Goal: Task Accomplishment & Management: Complete application form

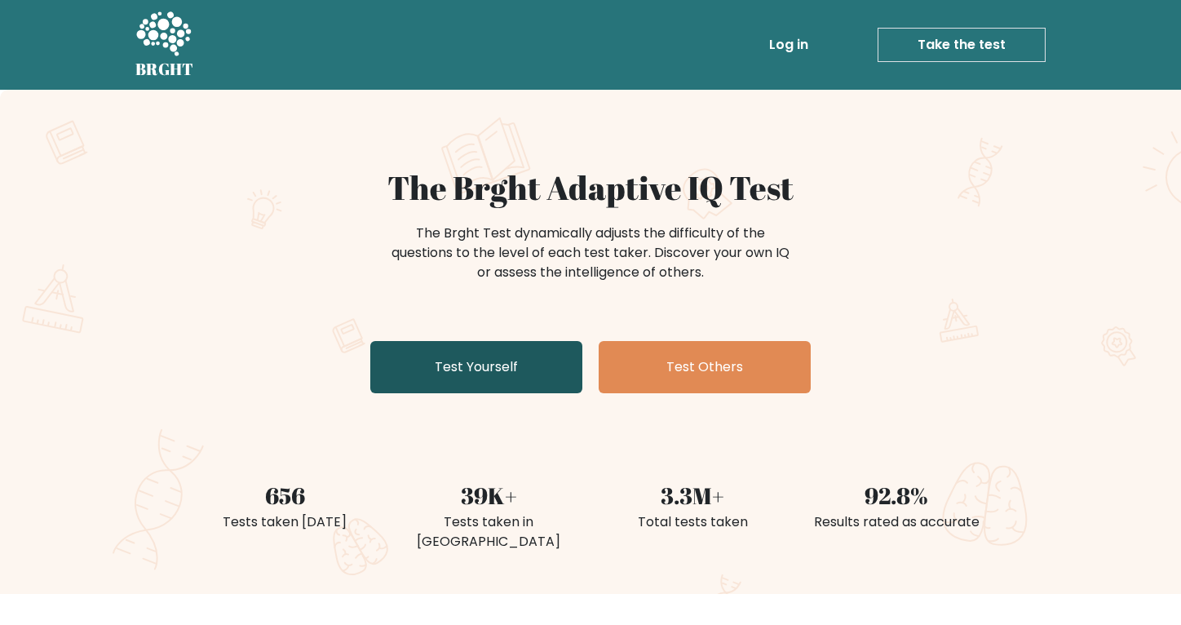
click at [470, 375] on link "Test Yourself" at bounding box center [476, 367] width 212 height 52
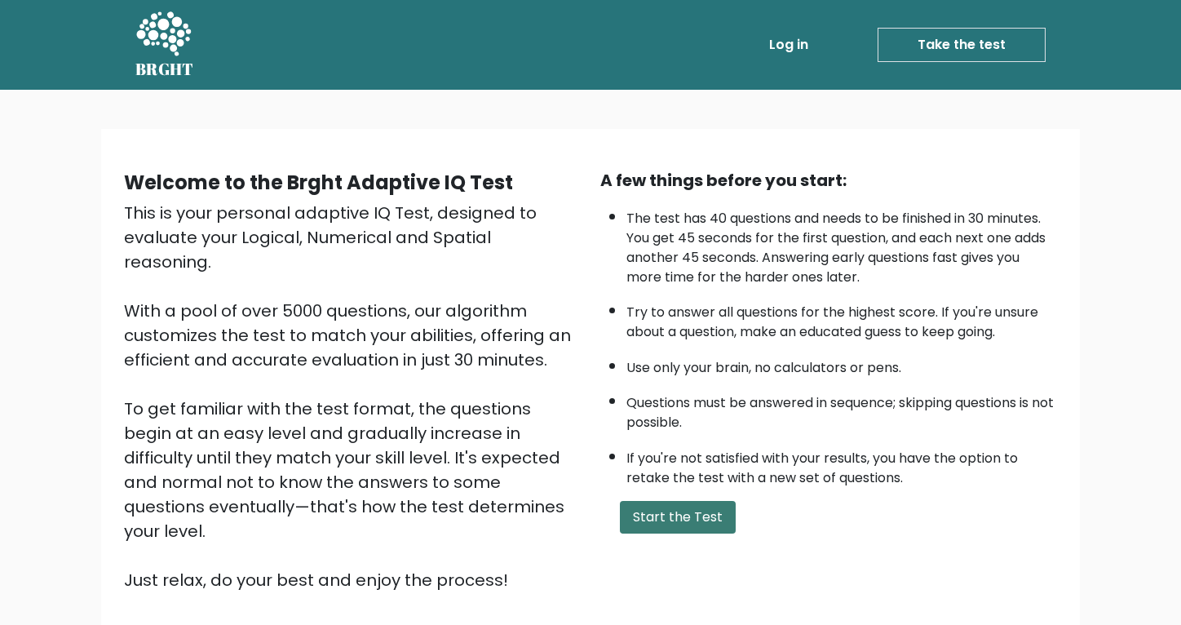
click at [669, 533] on button "Start the Test" at bounding box center [678, 517] width 116 height 33
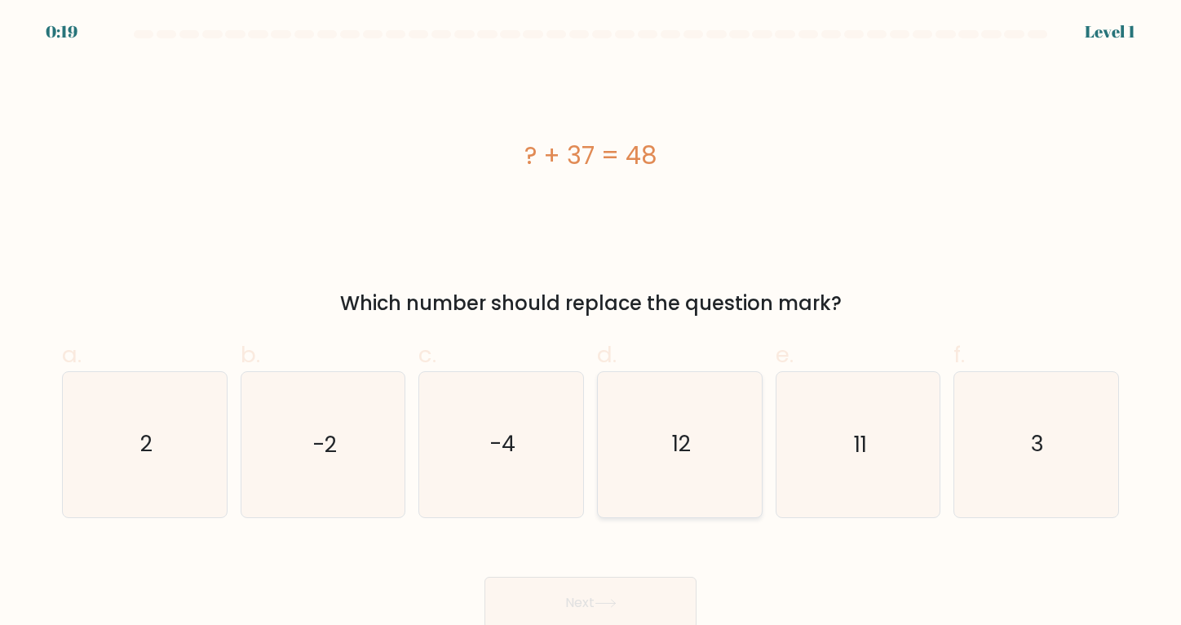
click at [668, 453] on icon "12" at bounding box center [680, 444] width 145 height 145
click at [591, 323] on input "d. 12" at bounding box center [590, 317] width 1 height 11
radio input "true"
click at [604, 613] on button "Next" at bounding box center [590, 603] width 212 height 52
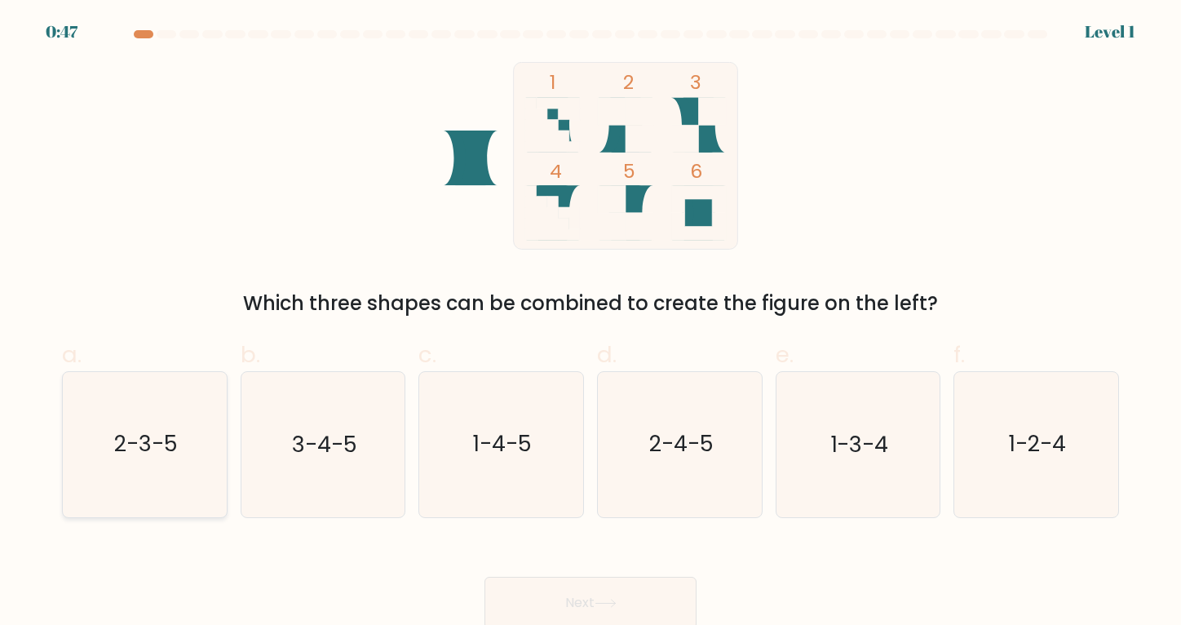
click at [189, 462] on icon "2-3-5" at bounding box center [145, 444] width 145 height 145
click at [590, 323] on input "a. 2-3-5" at bounding box center [590, 317] width 1 height 11
radio input "true"
click at [599, 599] on button "Next" at bounding box center [590, 603] width 212 height 52
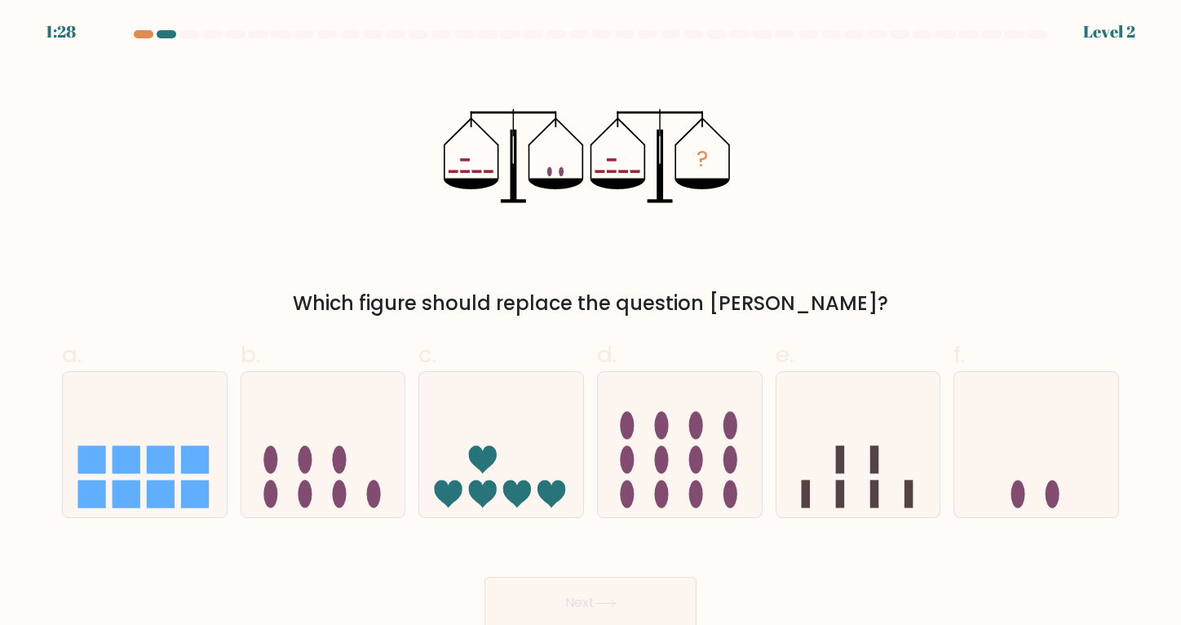
scroll to position [5, 0]
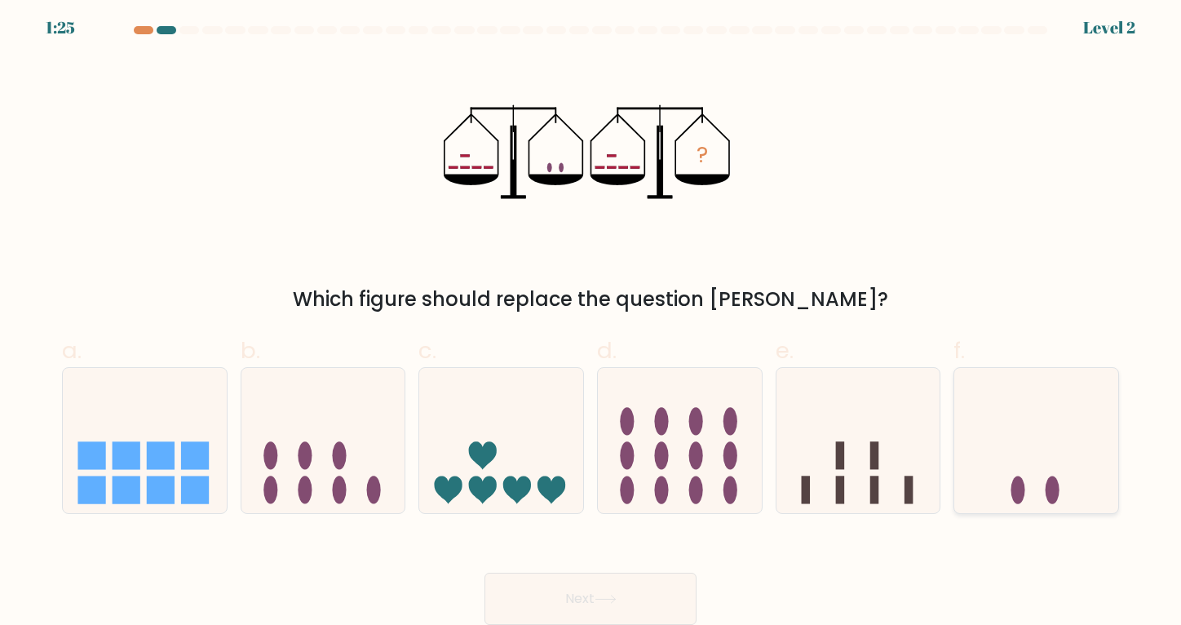
click at [1037, 453] on icon at bounding box center [1036, 440] width 164 height 135
click at [591, 319] on input "f." at bounding box center [590, 313] width 1 height 11
radio input "true"
click at [641, 610] on button "Next" at bounding box center [590, 599] width 212 height 52
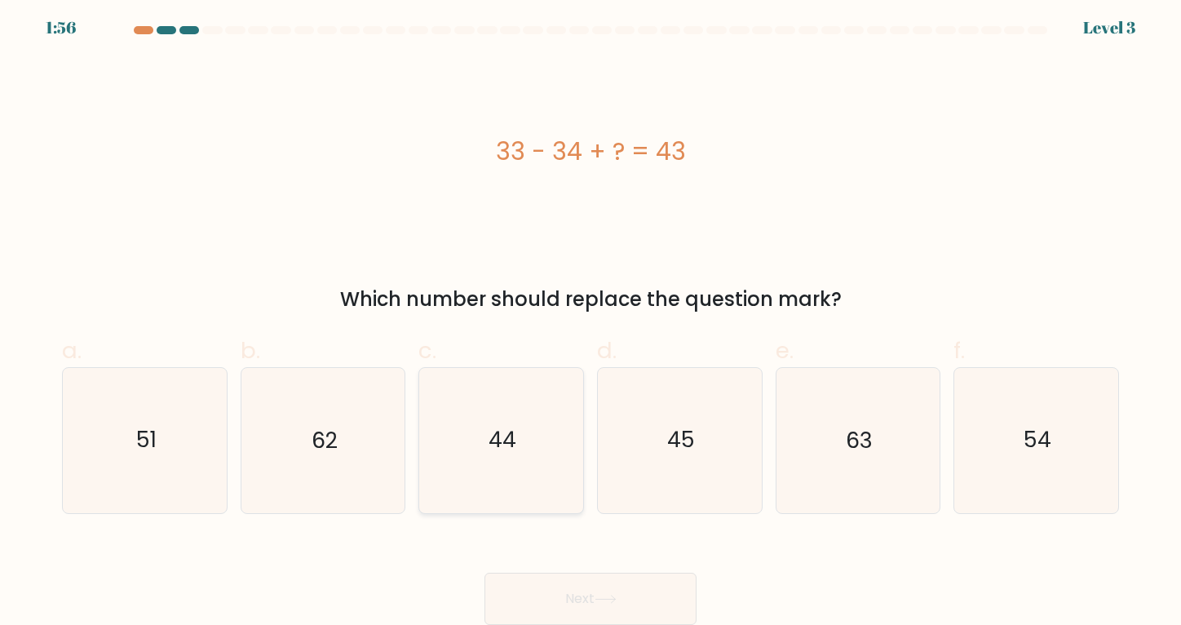
click at [522, 441] on icon "44" at bounding box center [501, 440] width 145 height 145
click at [590, 319] on input "c. 44" at bounding box center [590, 313] width 1 height 11
radio input "true"
click at [586, 608] on button "Next" at bounding box center [590, 599] width 212 height 52
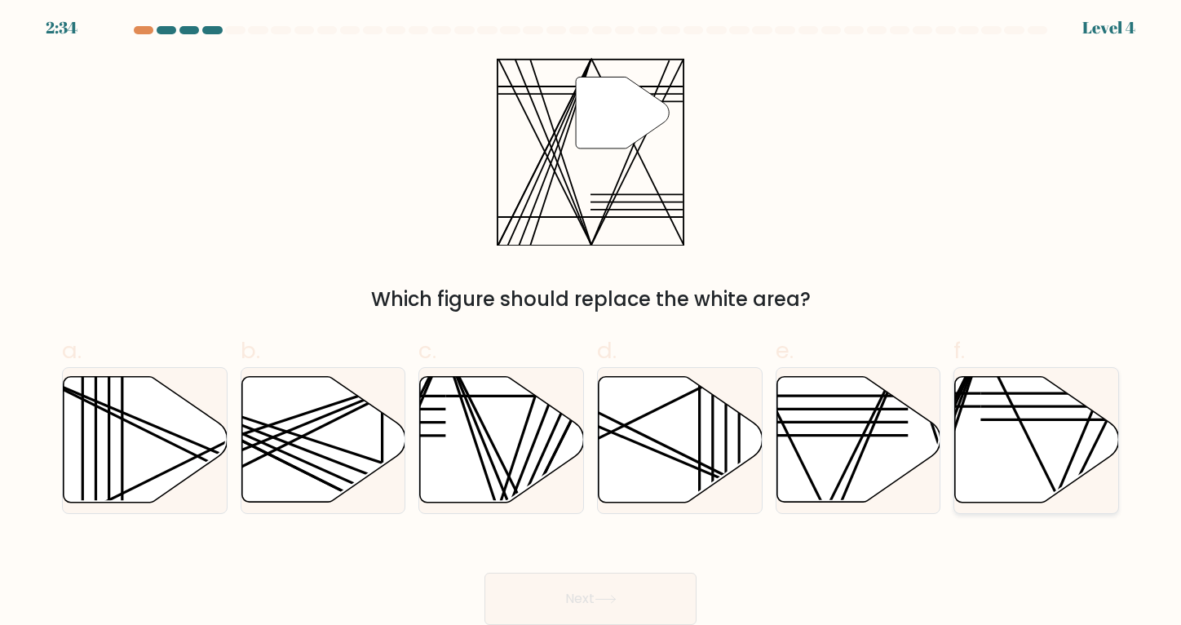
click at [996, 463] on icon at bounding box center [1037, 440] width 164 height 126
click at [591, 319] on input "f." at bounding box center [590, 313] width 1 height 11
radio input "true"
click at [581, 604] on button "Next" at bounding box center [590, 599] width 212 height 52
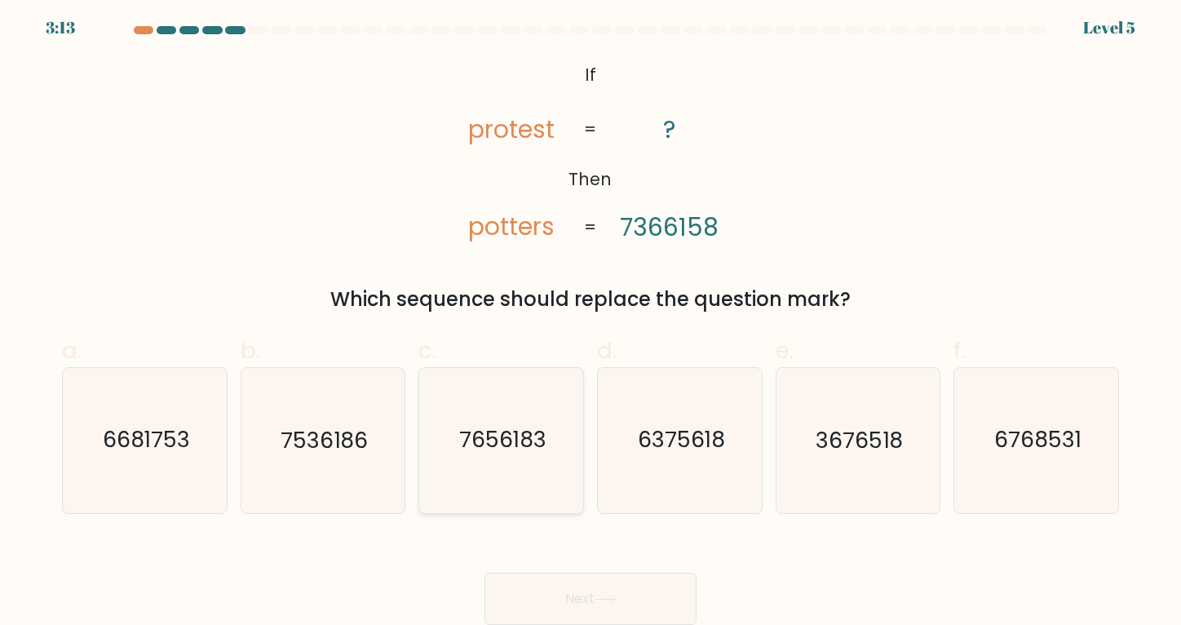
click at [486, 400] on icon "7656183" at bounding box center [501, 440] width 145 height 145
click at [590, 319] on input "c. 7656183" at bounding box center [590, 313] width 1 height 11
radio input "true"
click at [602, 587] on button "Next" at bounding box center [590, 599] width 212 height 52
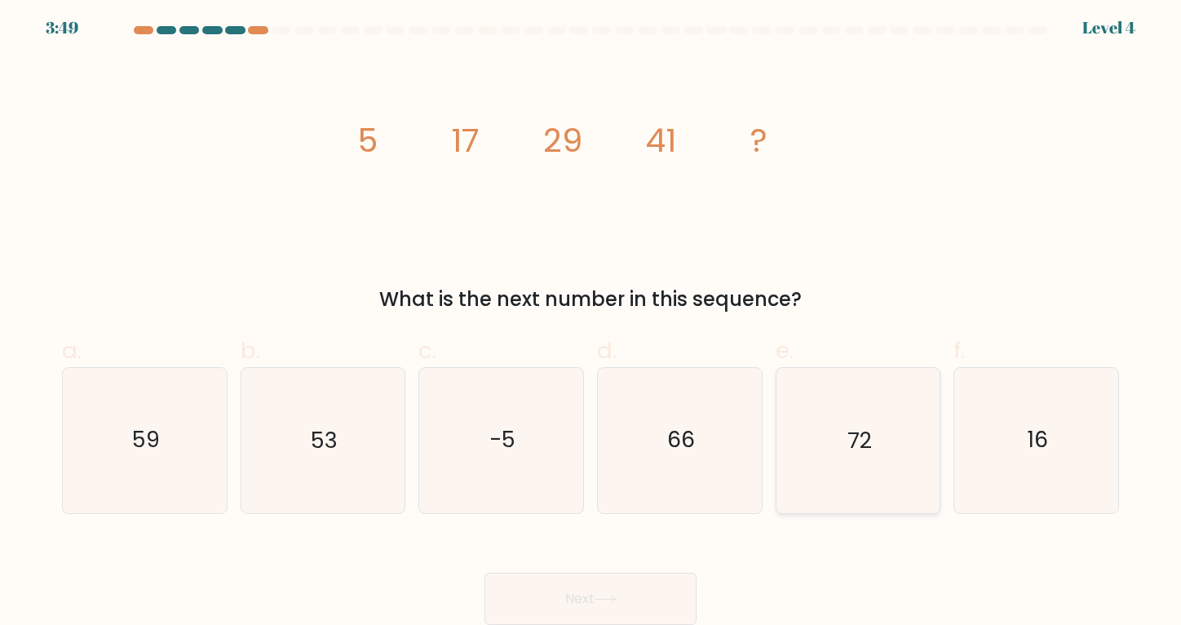
click at [900, 464] on icon "72" at bounding box center [857, 440] width 145 height 145
click at [591, 319] on input "e. 72" at bounding box center [590, 313] width 1 height 11
radio input "true"
drag, startPoint x: 900, startPoint y: 464, endPoint x: 891, endPoint y: 461, distance: 9.5
click at [900, 464] on icon "72" at bounding box center [858, 441] width 144 height 144
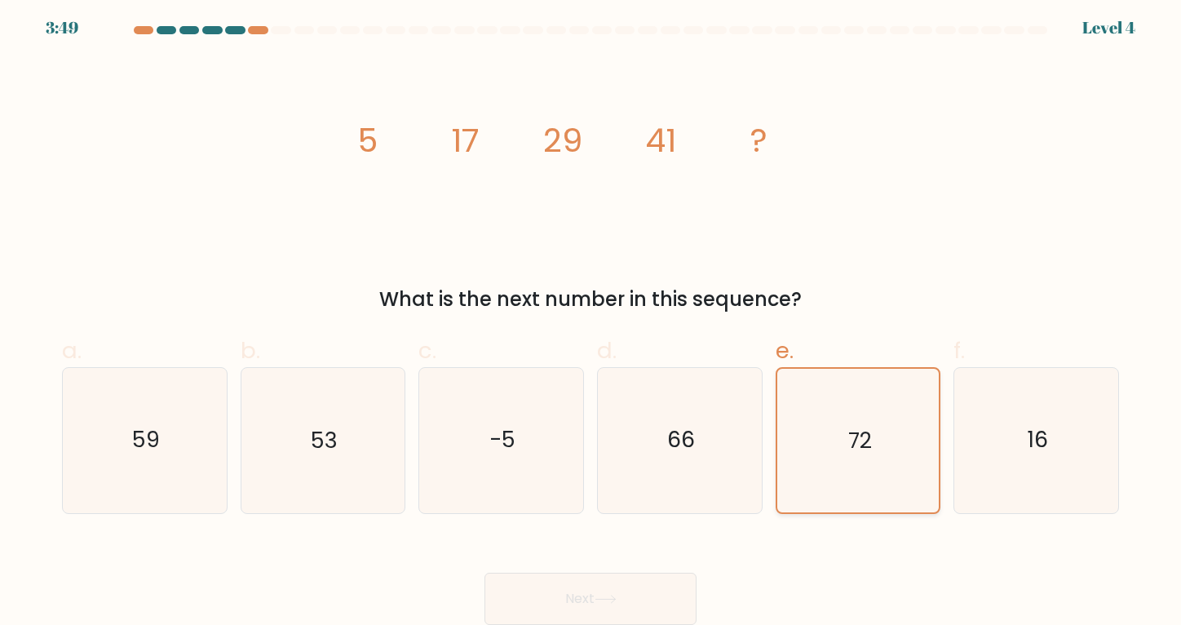
click at [591, 319] on input "e. 72" at bounding box center [590, 313] width 1 height 11
click at [620, 587] on button "Next" at bounding box center [590, 599] width 212 height 52
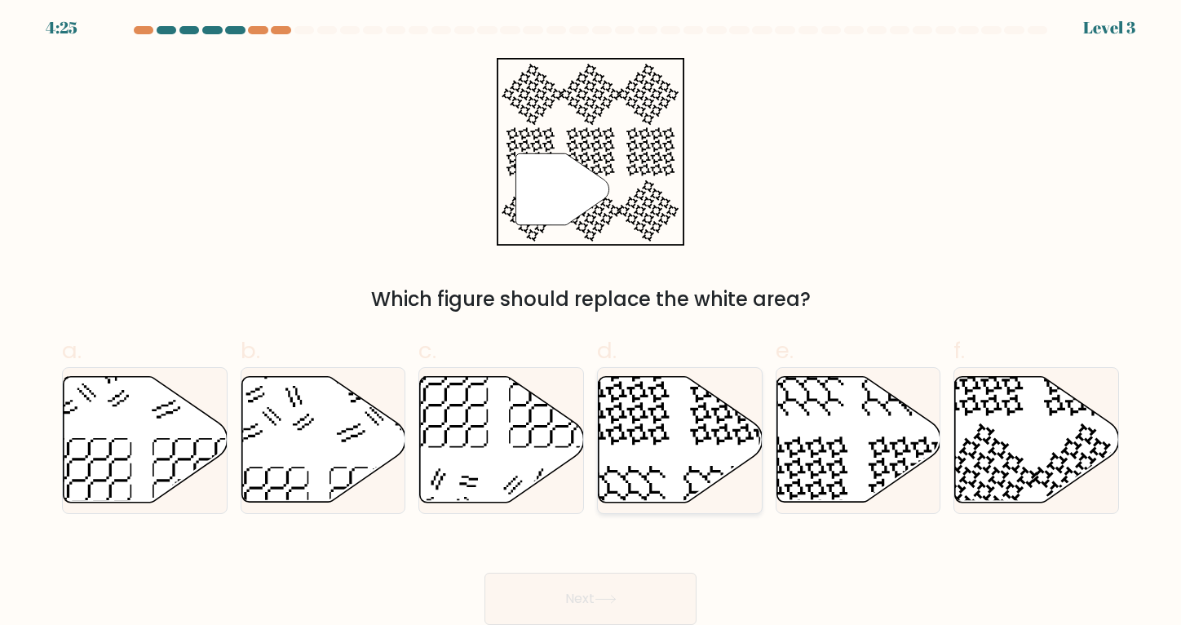
click at [664, 445] on icon at bounding box center [681, 440] width 164 height 126
click at [591, 319] on input "d." at bounding box center [590, 313] width 1 height 11
radio input "true"
click at [604, 608] on button "Next" at bounding box center [590, 599] width 212 height 52
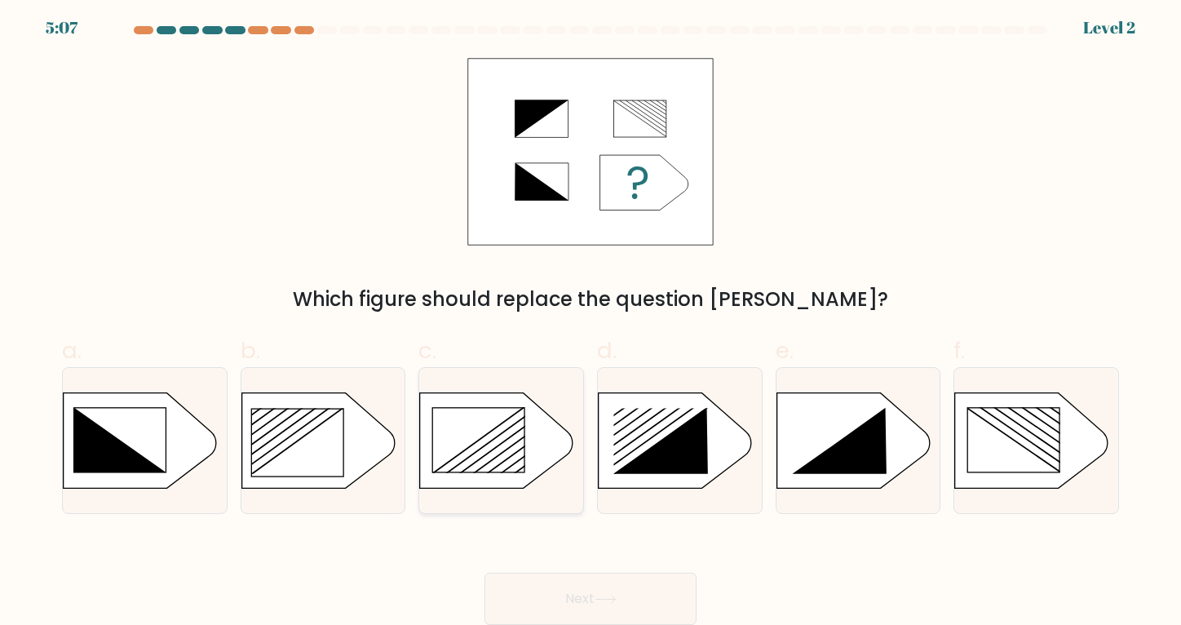
click at [502, 430] on rect at bounding box center [479, 439] width 92 height 64
click at [590, 319] on input "c." at bounding box center [590, 313] width 1 height 11
radio input "true"
click at [598, 605] on button "Next" at bounding box center [590, 599] width 212 height 52
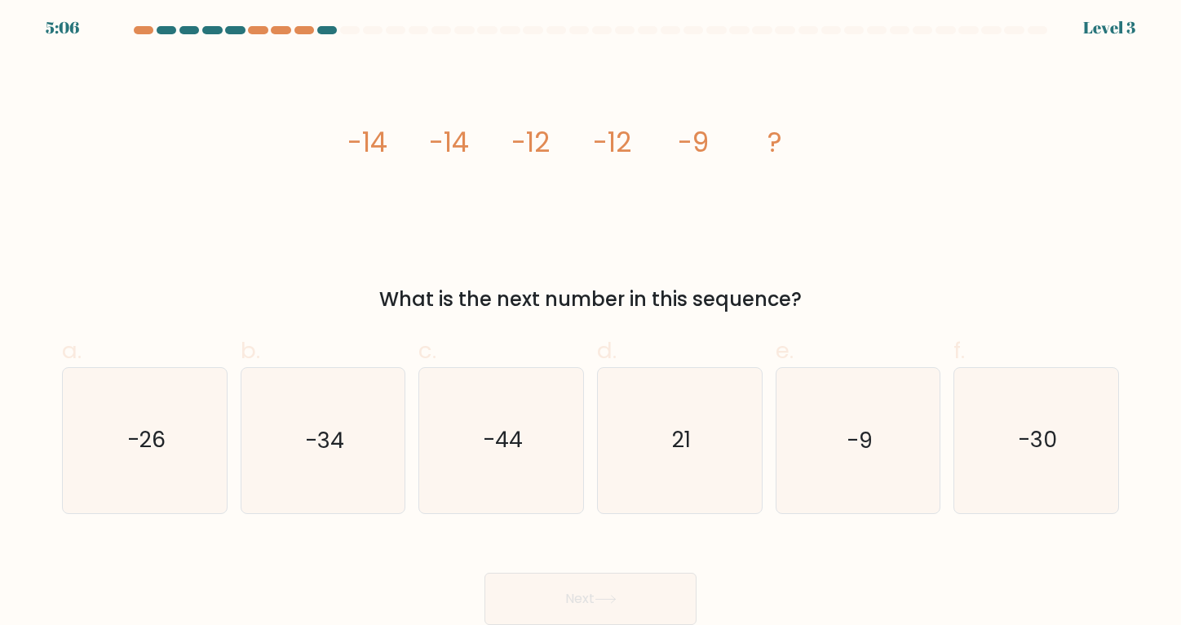
click at [598, 605] on button "Next" at bounding box center [590, 599] width 212 height 52
click at [813, 467] on icon "-9" at bounding box center [857, 440] width 145 height 145
click at [591, 319] on input "e. -9" at bounding box center [590, 313] width 1 height 11
radio input "true"
click at [569, 590] on button "Next" at bounding box center [590, 599] width 212 height 52
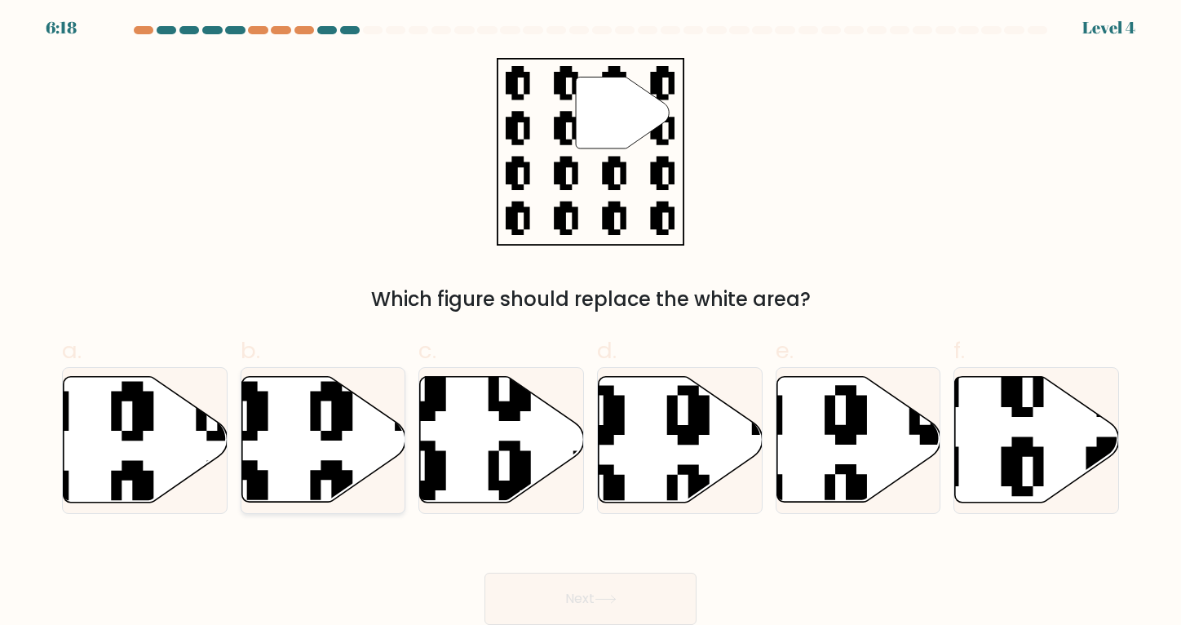
click at [323, 440] on icon at bounding box center [373, 371] width 297 height 297
click at [590, 319] on input "b." at bounding box center [590, 313] width 1 height 11
radio input "true"
click at [620, 612] on button "Next" at bounding box center [590, 599] width 212 height 52
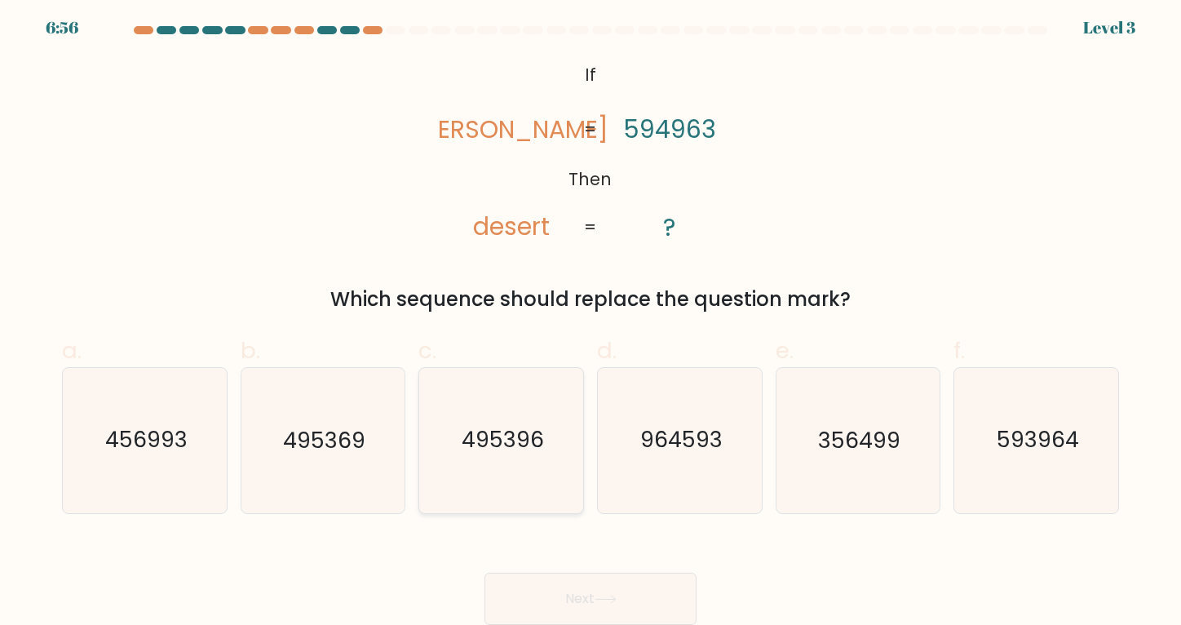
click at [524, 454] on text "495396" at bounding box center [503, 440] width 82 height 30
click at [590, 319] on input "c. 495396" at bounding box center [590, 313] width 1 height 11
radio input "true"
click at [645, 608] on button "Next" at bounding box center [590, 599] width 212 height 52
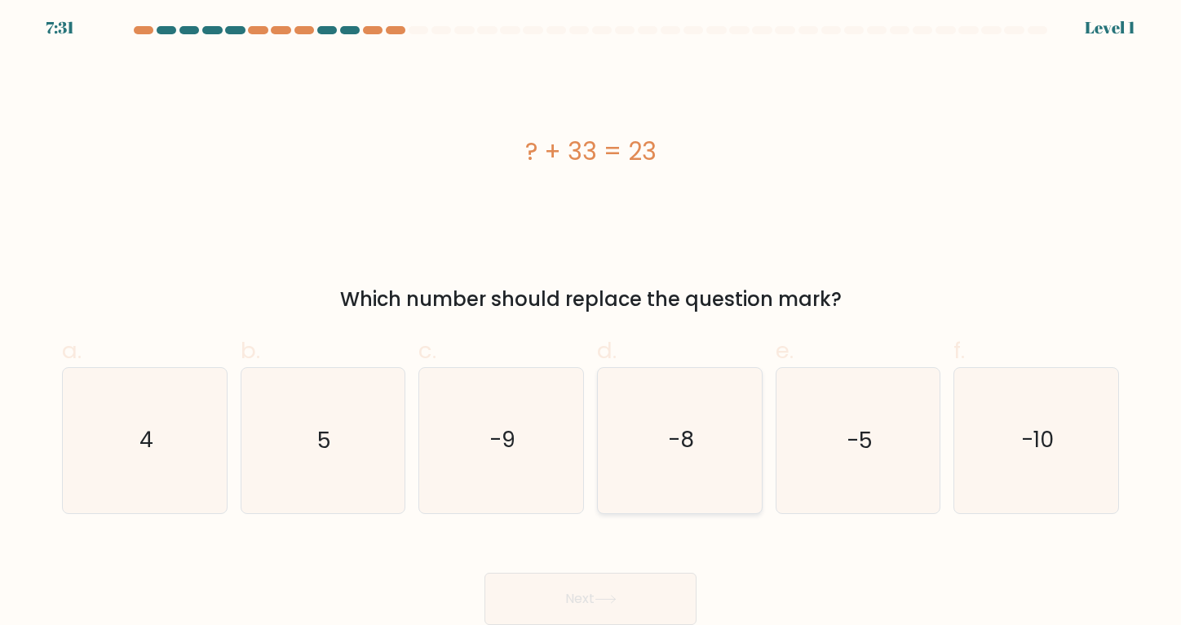
click at [674, 489] on icon "-8" at bounding box center [680, 440] width 145 height 145
click at [591, 319] on input "d. -8" at bounding box center [590, 313] width 1 height 11
radio input "true"
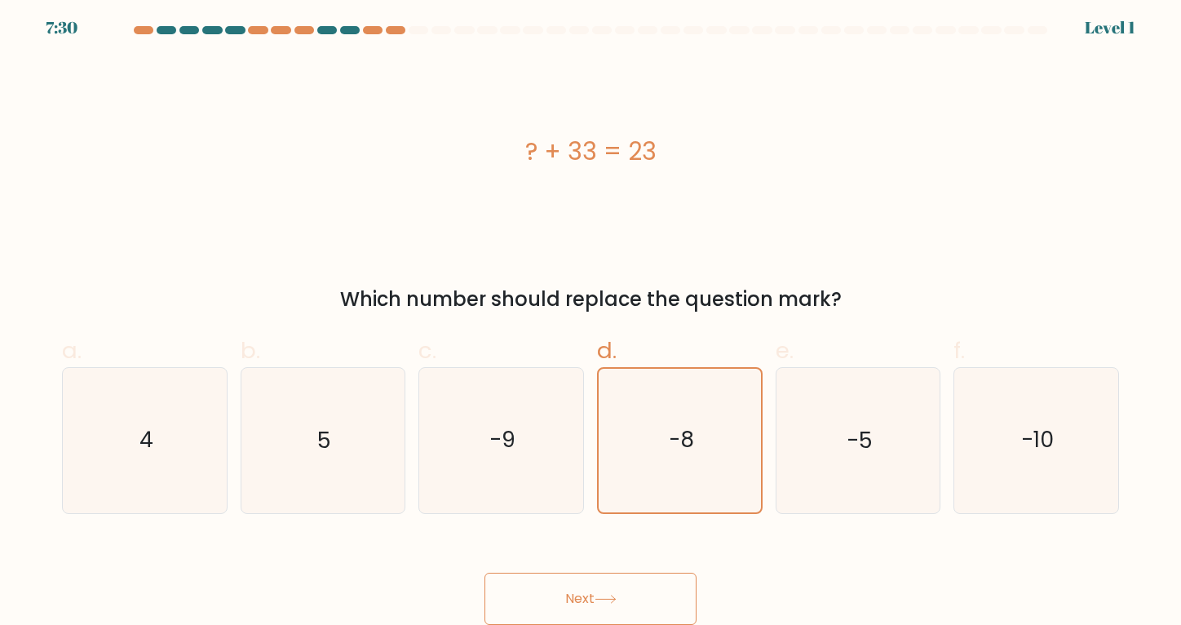
click at [635, 590] on button "Next" at bounding box center [590, 599] width 212 height 52
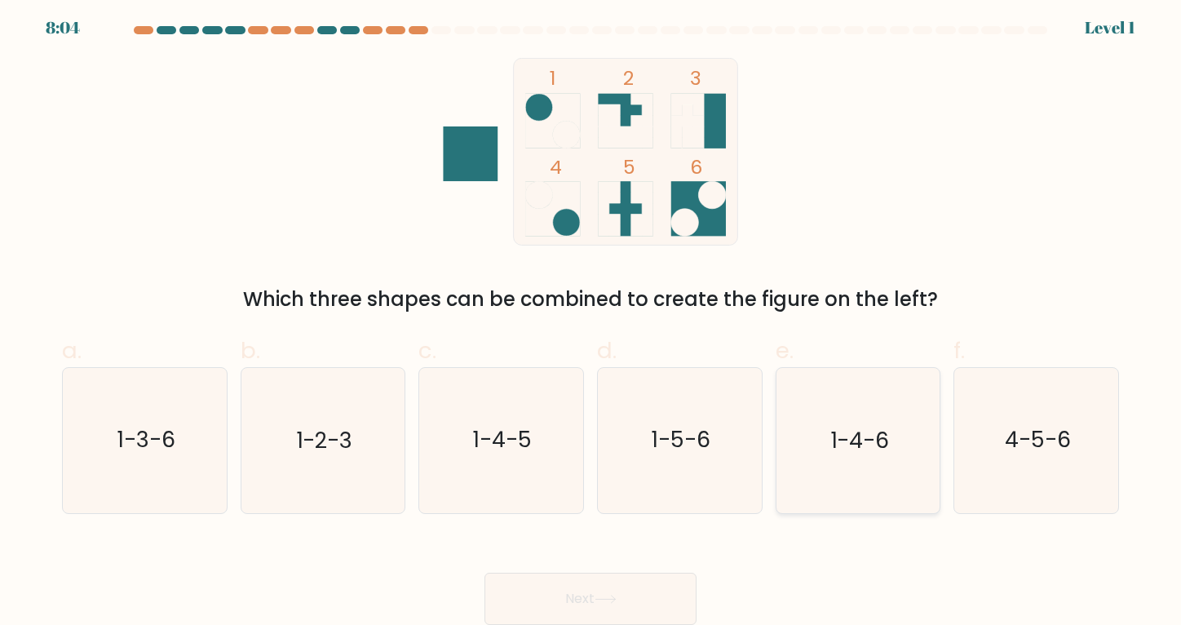
click at [818, 452] on icon "1-4-6" at bounding box center [857, 440] width 145 height 145
click at [591, 319] on input "e. 1-4-6" at bounding box center [590, 313] width 1 height 11
radio input "true"
click at [624, 585] on button "Next" at bounding box center [590, 599] width 212 height 52
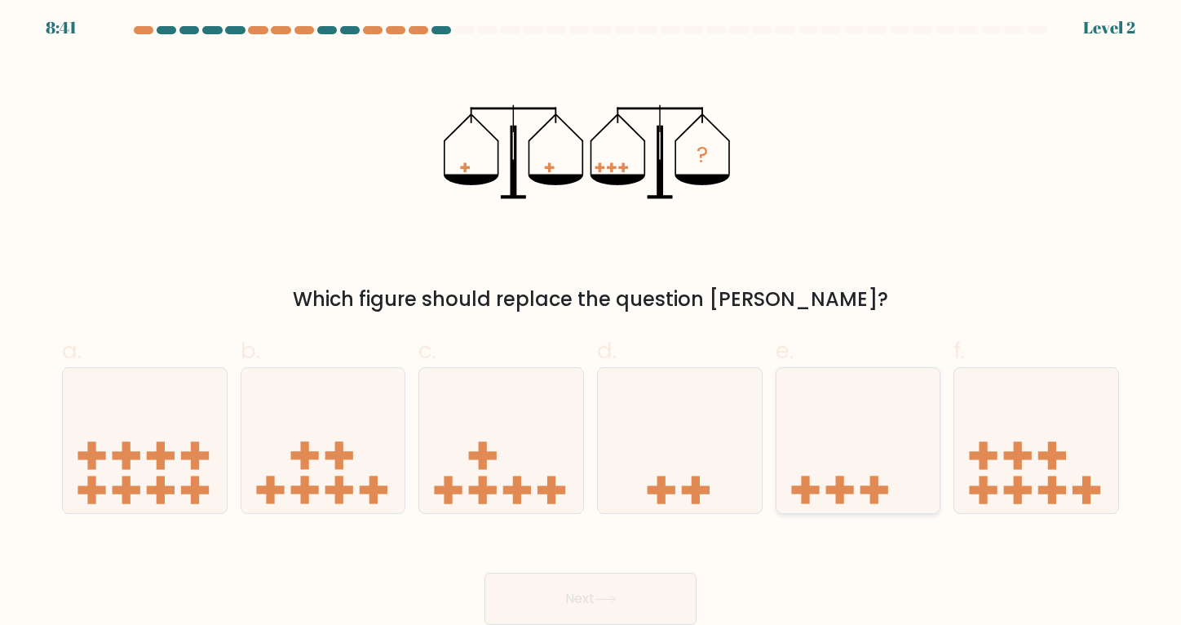
click at [835, 479] on icon at bounding box center [858, 440] width 164 height 135
click at [591, 319] on input "e." at bounding box center [590, 313] width 1 height 11
radio input "true"
click at [646, 590] on button "Next" at bounding box center [590, 599] width 212 height 52
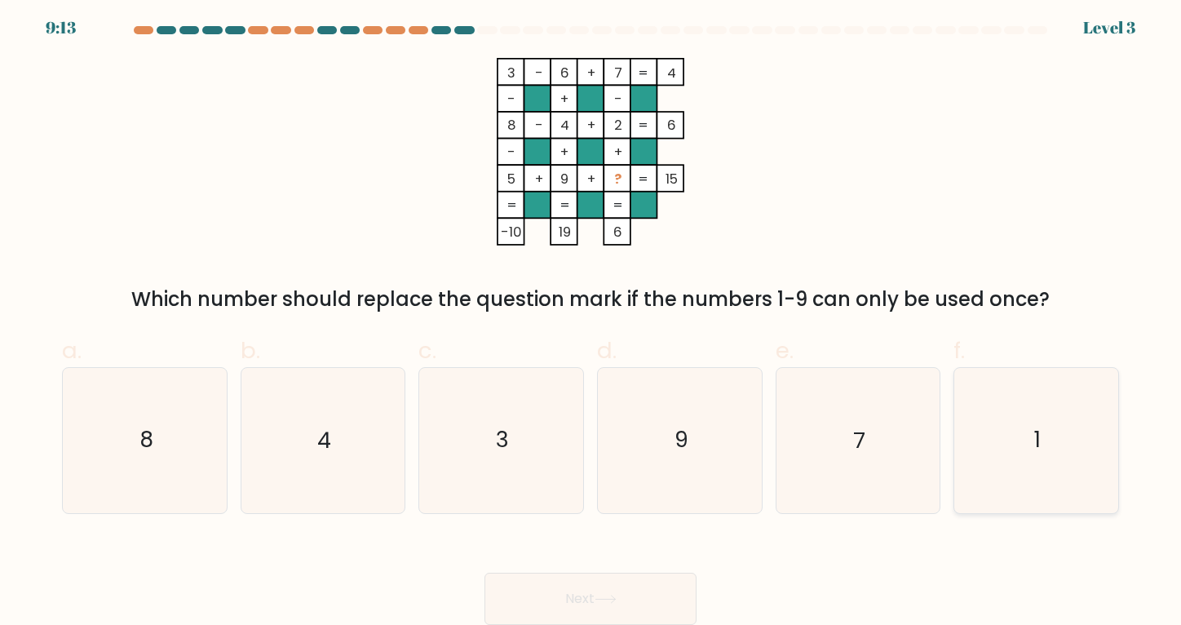
click at [1010, 438] on icon "1" at bounding box center [1036, 440] width 145 height 145
click at [591, 319] on input "f. 1" at bounding box center [590, 313] width 1 height 11
radio input "true"
click at [615, 593] on button "Next" at bounding box center [590, 599] width 212 height 52
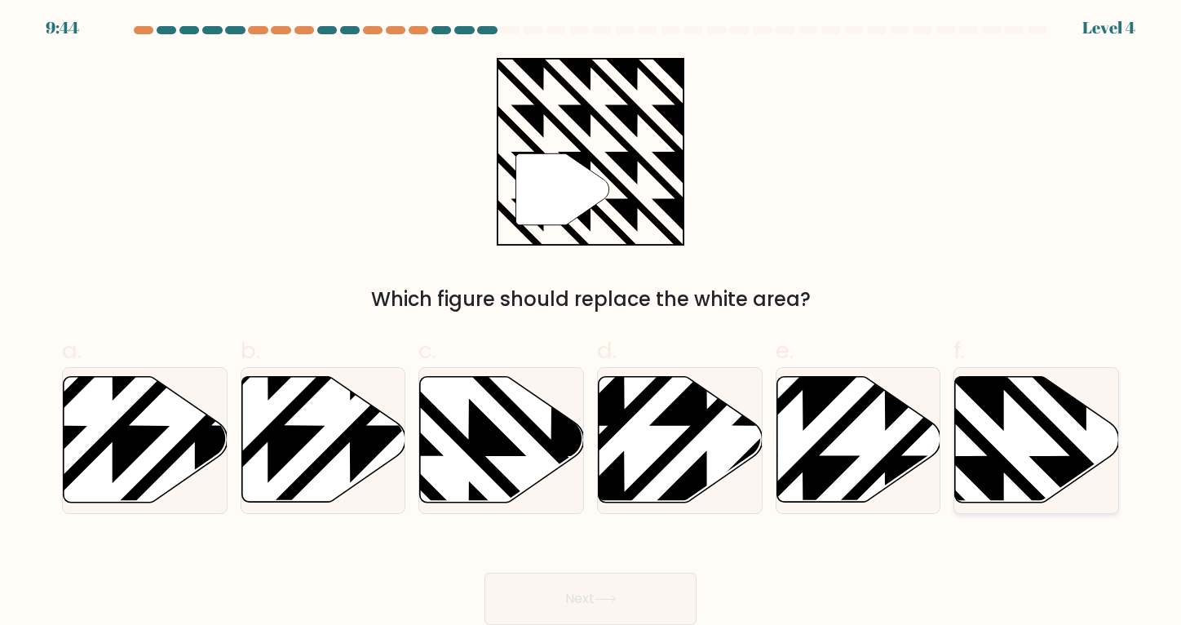
click at [1026, 459] on icon at bounding box center [1037, 440] width 164 height 126
click at [591, 319] on input "f." at bounding box center [590, 313] width 1 height 11
radio input "true"
click at [1026, 459] on icon at bounding box center [1037, 440] width 162 height 124
click at [591, 319] on input "f." at bounding box center [590, 313] width 1 height 11
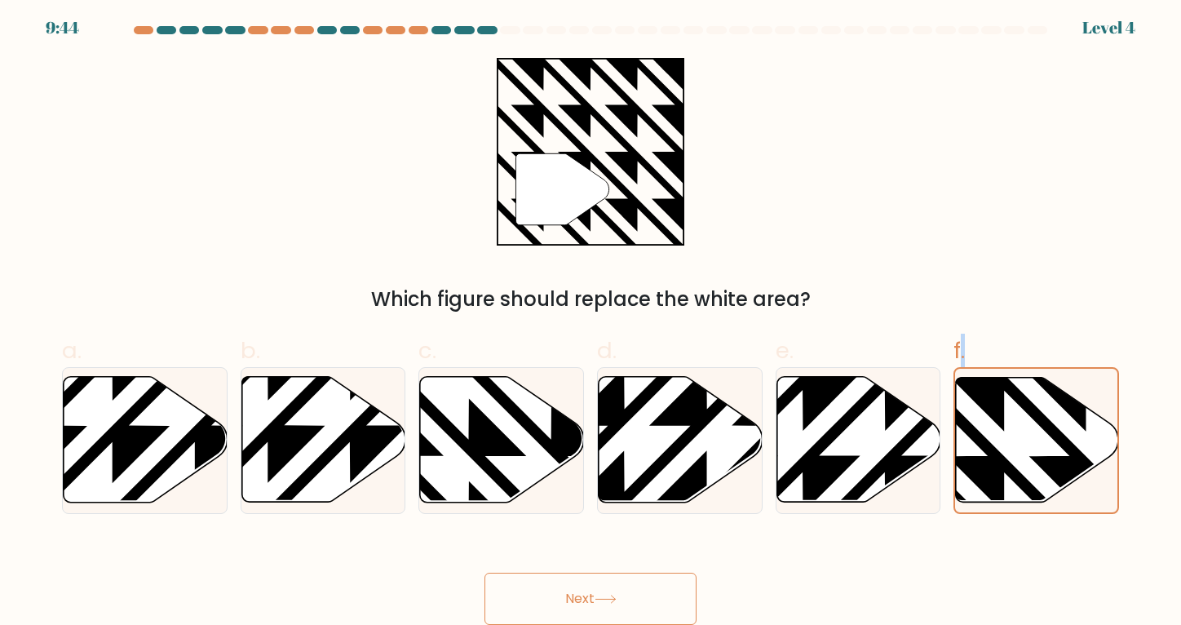
click at [638, 586] on button "Next" at bounding box center [590, 599] width 212 height 52
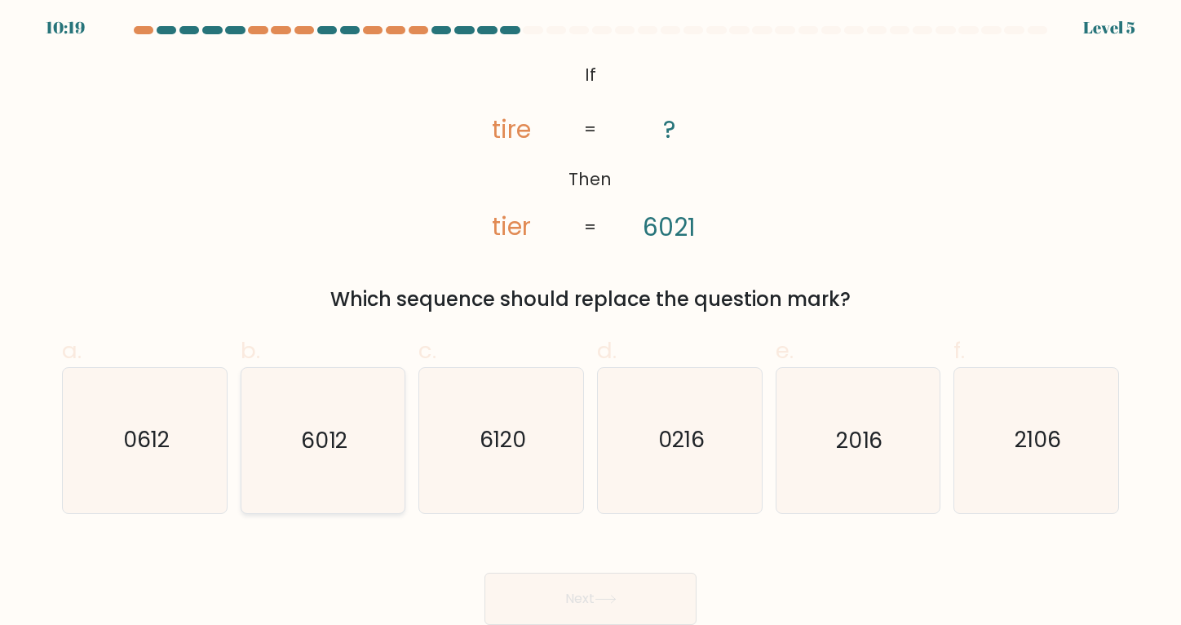
click at [337, 453] on text "6012" at bounding box center [324, 440] width 46 height 30
click at [590, 319] on input "b. 6012" at bounding box center [590, 313] width 1 height 11
radio input "true"
click at [594, 602] on button "Next" at bounding box center [590, 599] width 212 height 52
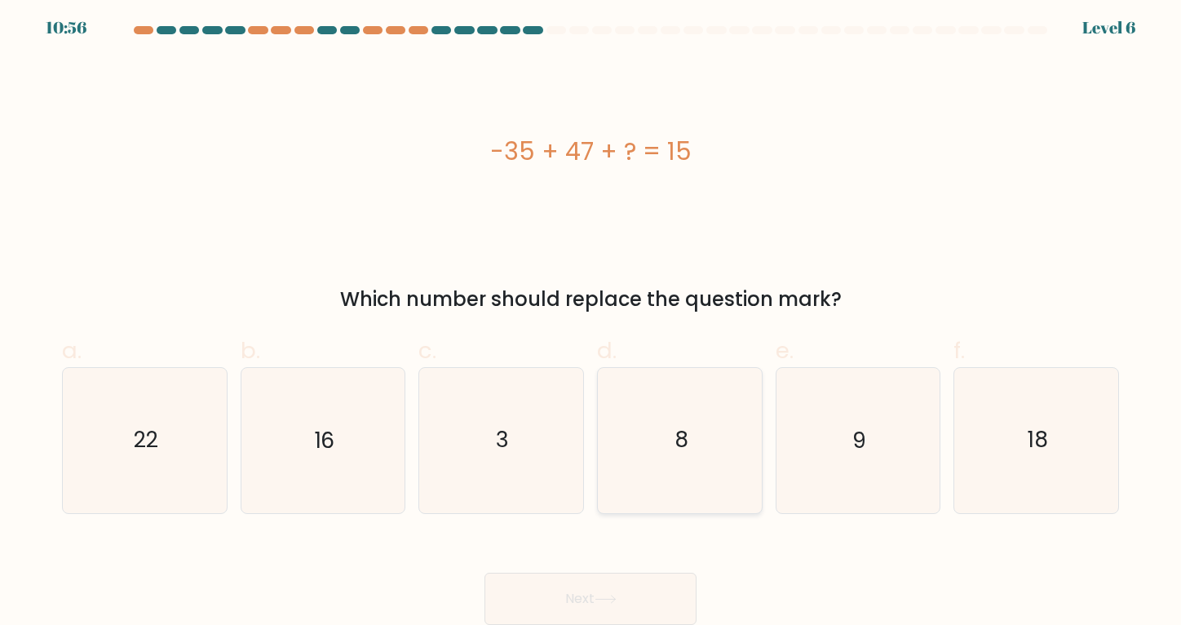
click at [644, 439] on icon "8" at bounding box center [680, 440] width 145 height 145
click at [591, 319] on input "d. 8" at bounding box center [590, 313] width 1 height 11
radio input "true"
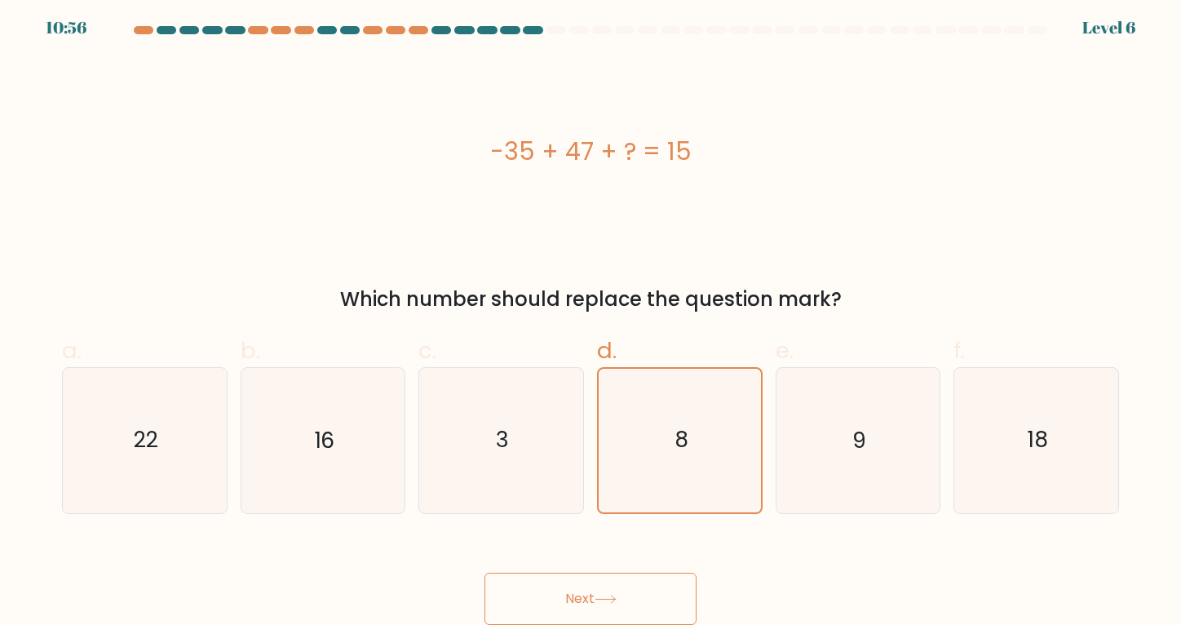
click at [612, 606] on button "Next" at bounding box center [590, 599] width 212 height 52
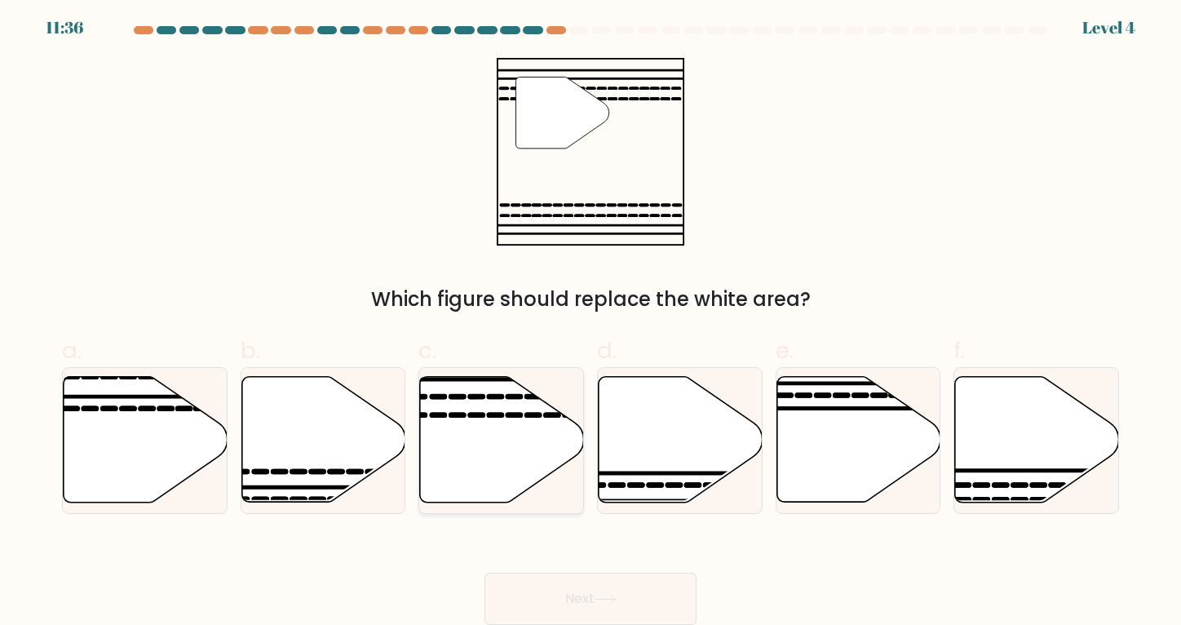
click at [509, 430] on icon at bounding box center [502, 440] width 164 height 126
click at [590, 319] on input "c." at bounding box center [590, 313] width 1 height 11
radio input "true"
click at [509, 430] on icon at bounding box center [502, 440] width 162 height 124
click at [590, 319] on input "c." at bounding box center [590, 313] width 1 height 11
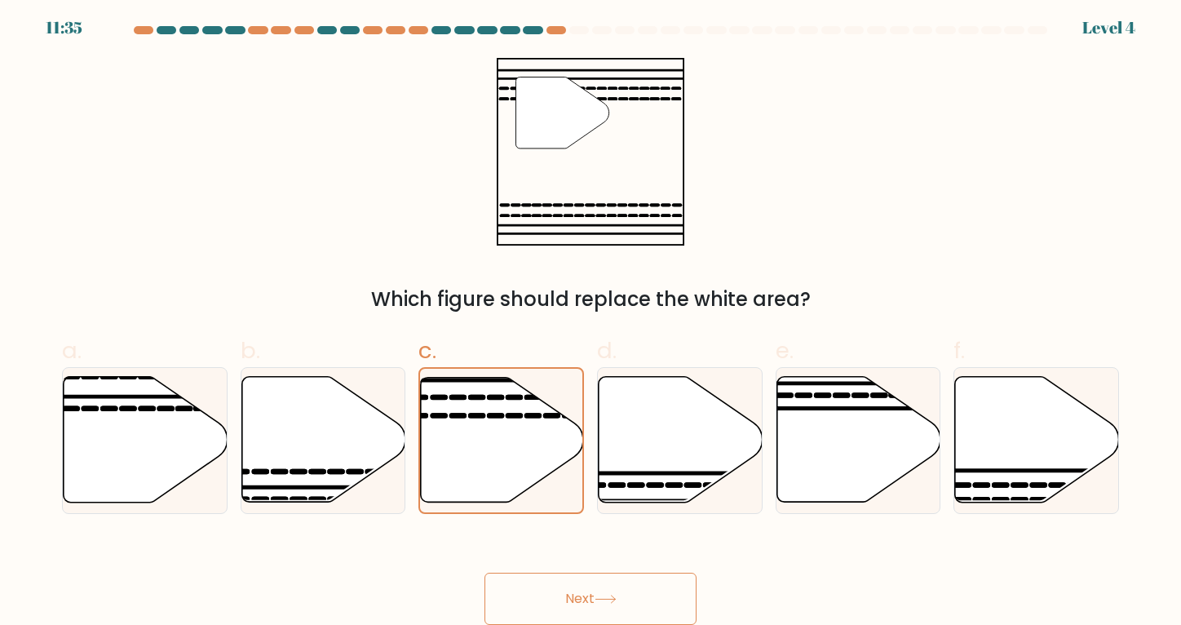
click at [603, 589] on button "Next" at bounding box center [590, 599] width 212 height 52
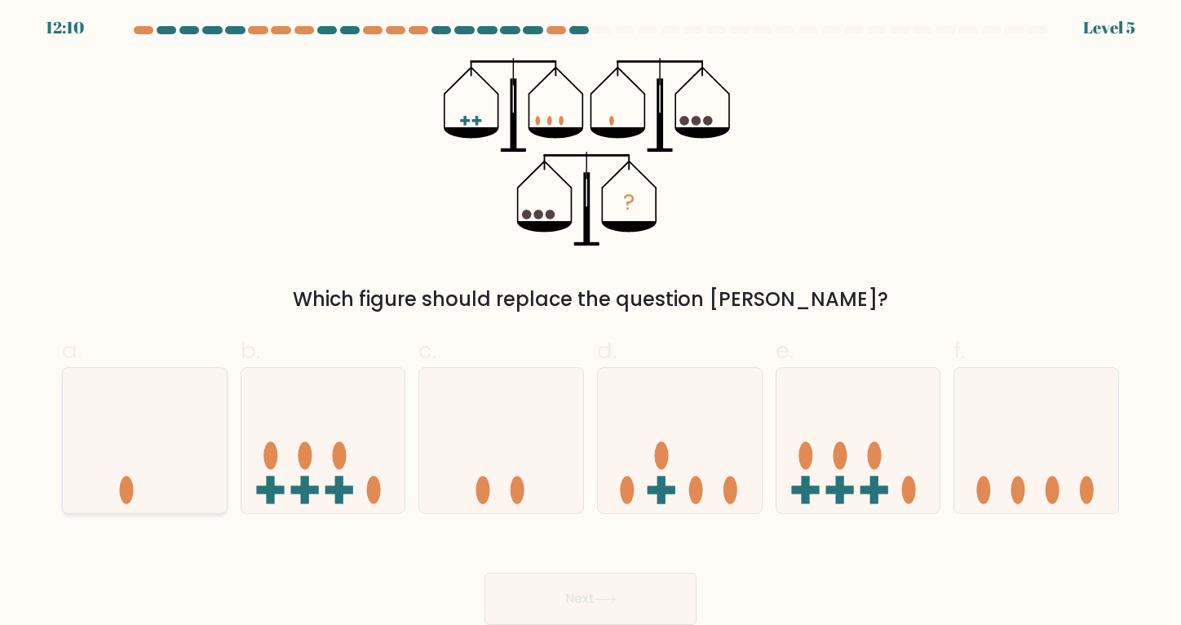
click at [179, 465] on icon at bounding box center [145, 440] width 164 height 135
click at [590, 319] on input "a." at bounding box center [590, 313] width 1 height 11
radio input "true"
click at [624, 600] on button "Next" at bounding box center [590, 599] width 212 height 52
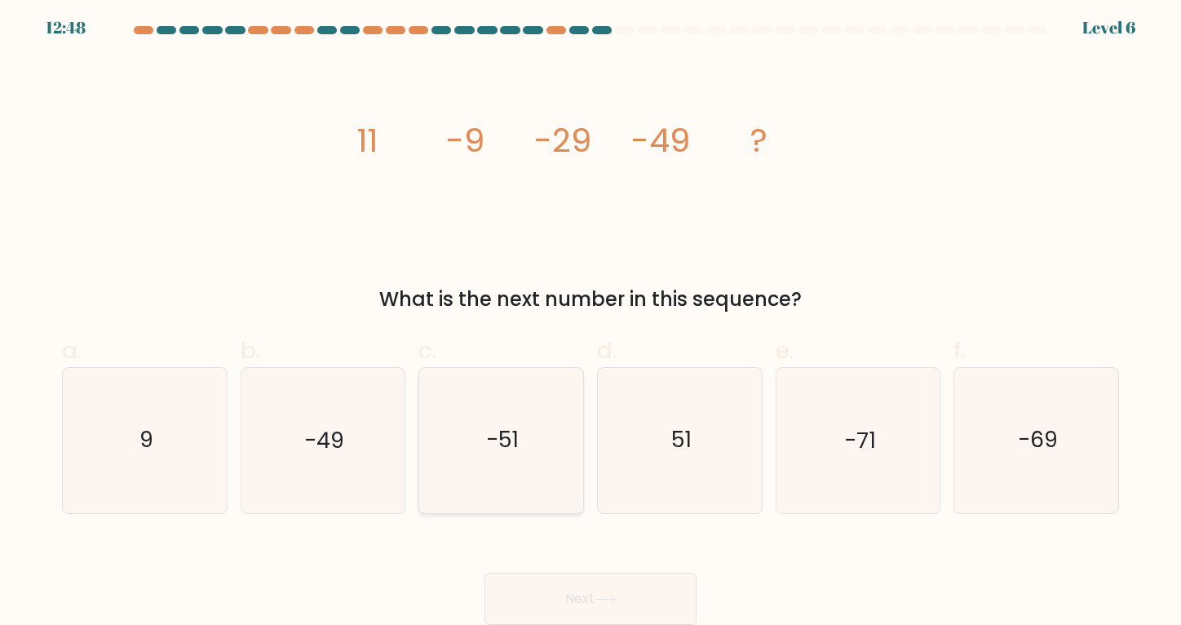
click at [510, 453] on text "-51" at bounding box center [502, 440] width 33 height 30
click at [590, 319] on input "c. -51" at bounding box center [590, 313] width 1 height 11
radio input "true"
click at [612, 589] on button "Next" at bounding box center [590, 599] width 212 height 52
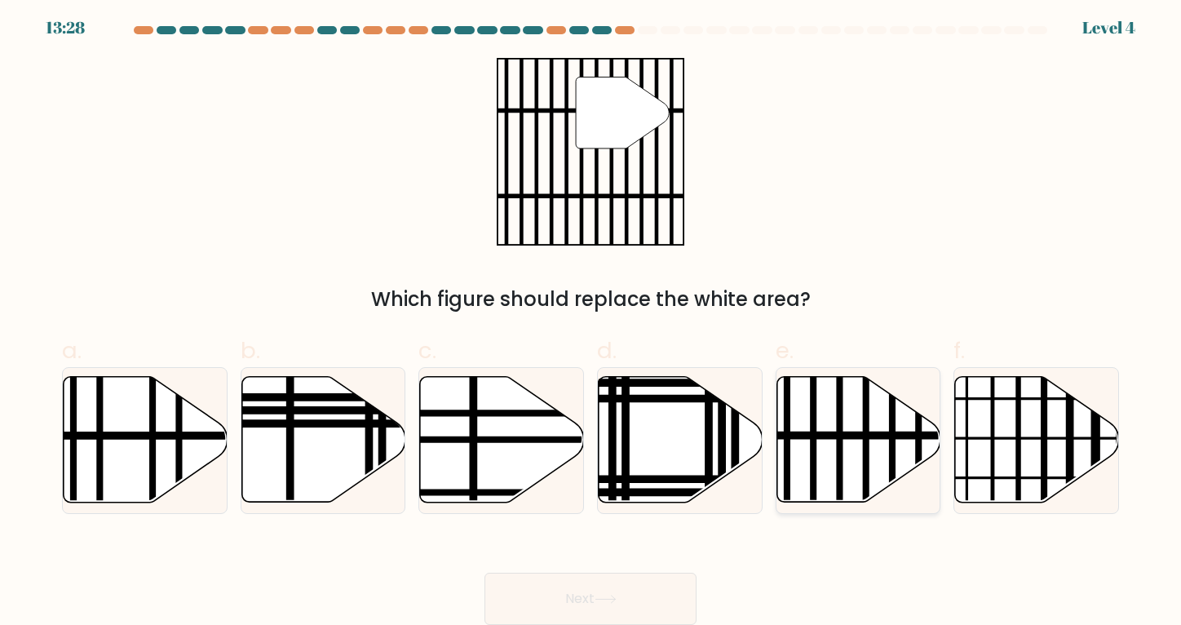
click at [832, 446] on icon at bounding box center [858, 440] width 164 height 126
click at [591, 319] on input "e." at bounding box center [590, 313] width 1 height 11
radio input "true"
click at [623, 602] on button "Next" at bounding box center [590, 599] width 212 height 52
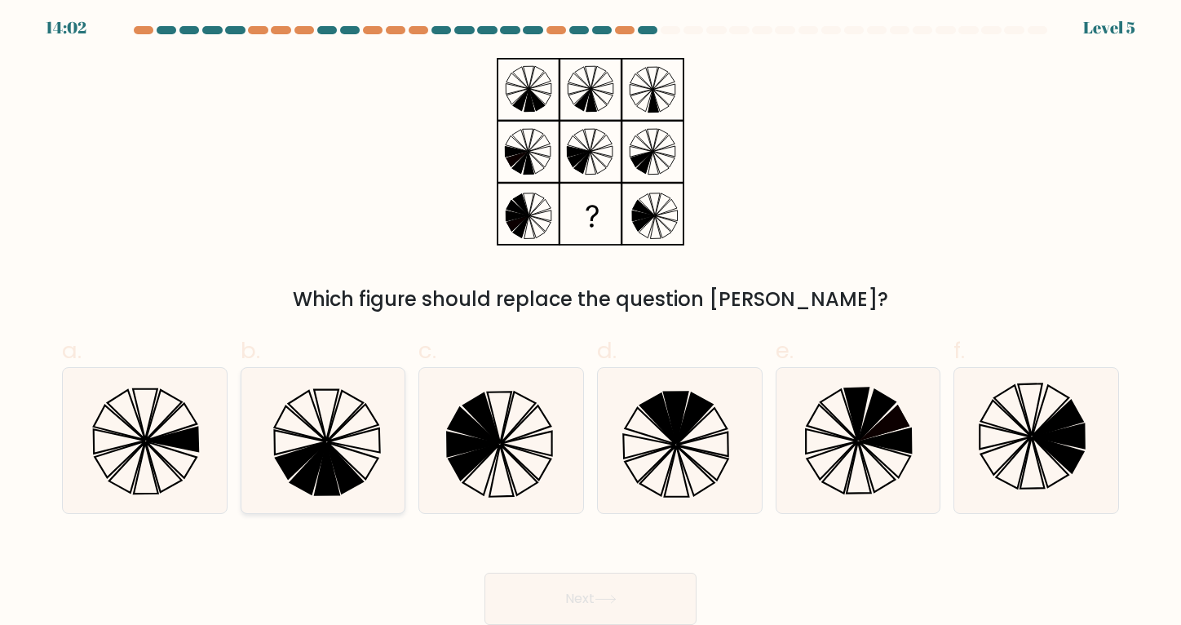
click at [321, 446] on icon at bounding box center [322, 440] width 145 height 145
click at [590, 319] on input "b." at bounding box center [590, 313] width 1 height 11
radio input "true"
click at [630, 595] on button "Next" at bounding box center [590, 599] width 212 height 52
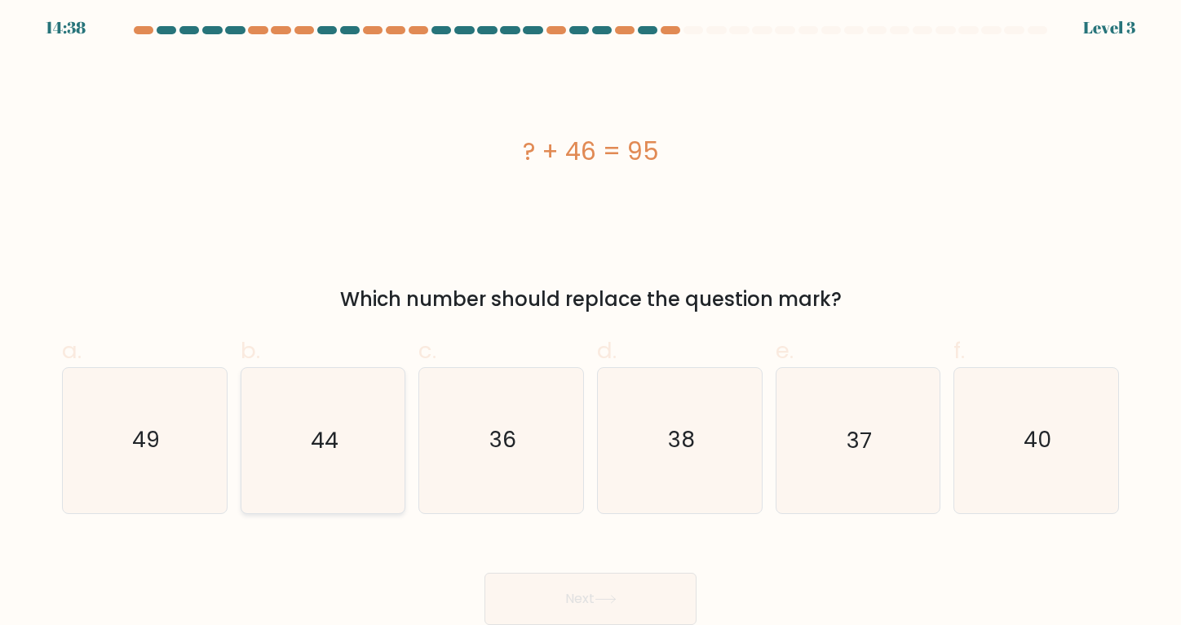
click at [294, 431] on icon "44" at bounding box center [322, 440] width 145 height 145
click at [590, 319] on input "b. 44" at bounding box center [590, 313] width 1 height 11
radio input "true"
click at [617, 603] on icon at bounding box center [606, 599] width 22 height 9
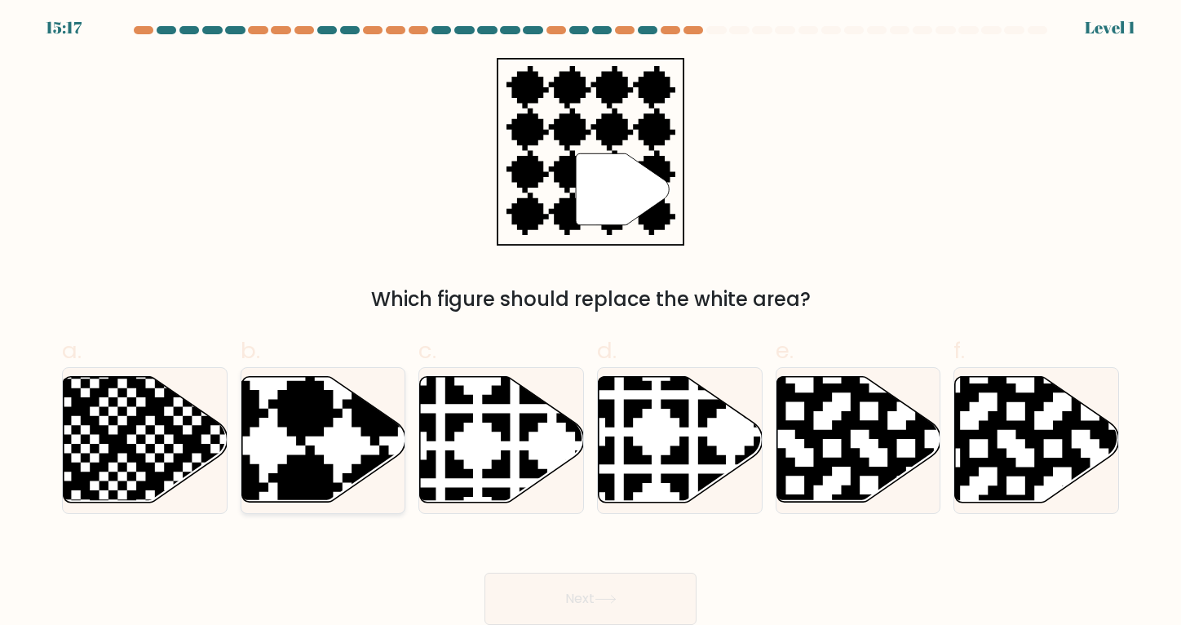
click at [319, 446] on icon at bounding box center [323, 440] width 164 height 126
click at [590, 319] on input "b." at bounding box center [590, 313] width 1 height 11
radio input "true"
click at [639, 590] on button "Next" at bounding box center [590, 599] width 212 height 52
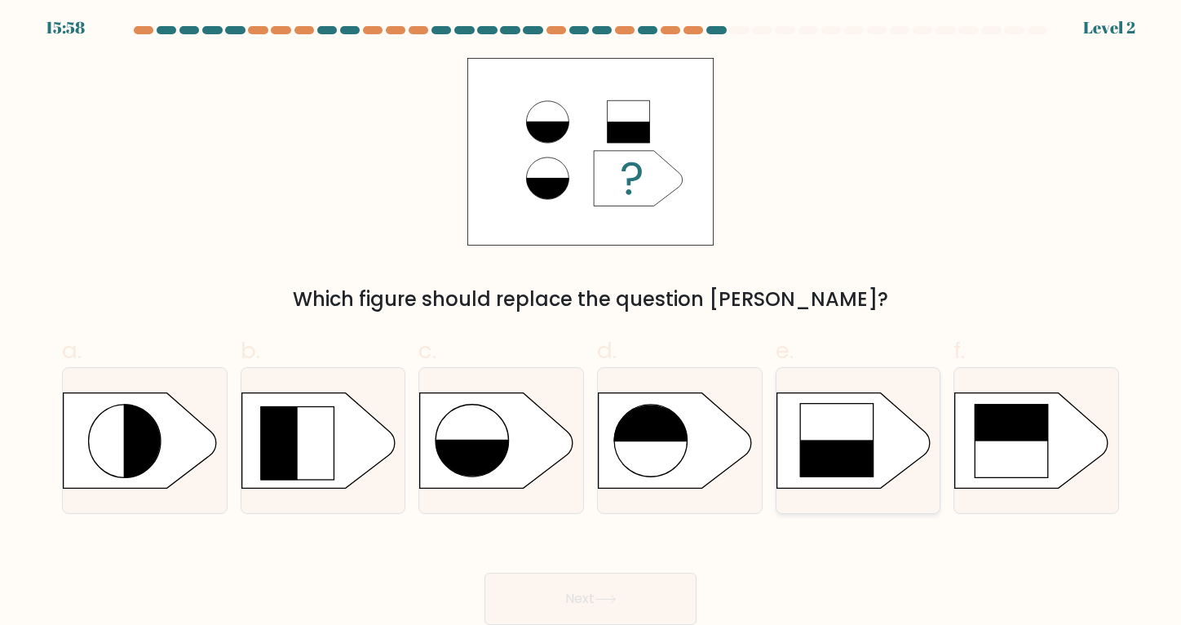
click at [830, 449] on rect at bounding box center [836, 477] width 74 height 74
click at [591, 319] on input "e." at bounding box center [590, 313] width 1 height 11
radio input "true"
click at [615, 599] on icon at bounding box center [605, 598] width 20 height 7
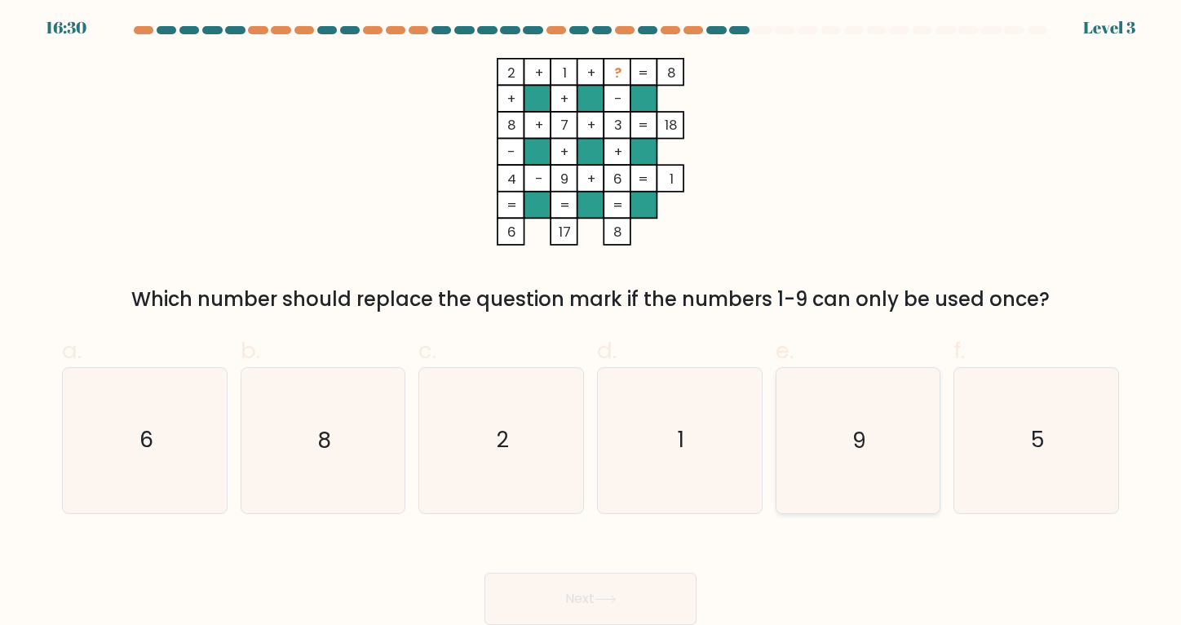
click at [897, 445] on icon "9" at bounding box center [857, 440] width 145 height 145
click at [591, 319] on input "e. 9" at bounding box center [590, 313] width 1 height 11
radio input "true"
click at [643, 595] on button "Next" at bounding box center [590, 599] width 212 height 52
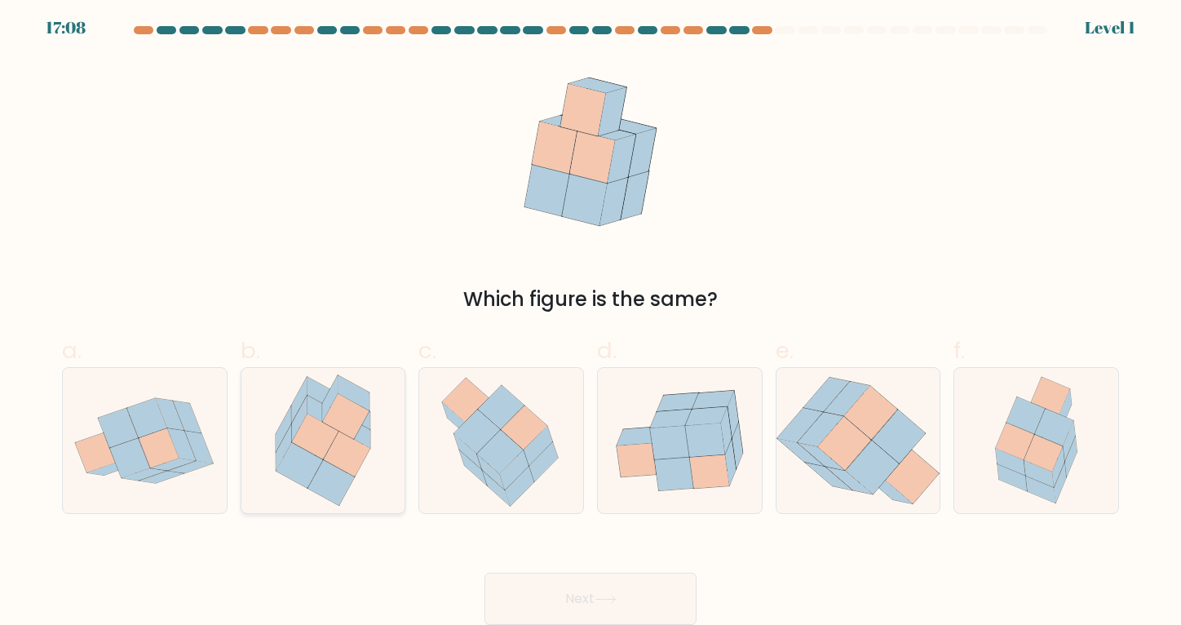
click at [357, 457] on icon at bounding box center [347, 453] width 46 height 45
click at [590, 319] on input "b." at bounding box center [590, 313] width 1 height 11
radio input "true"
click at [647, 598] on button "Next" at bounding box center [590, 599] width 212 height 52
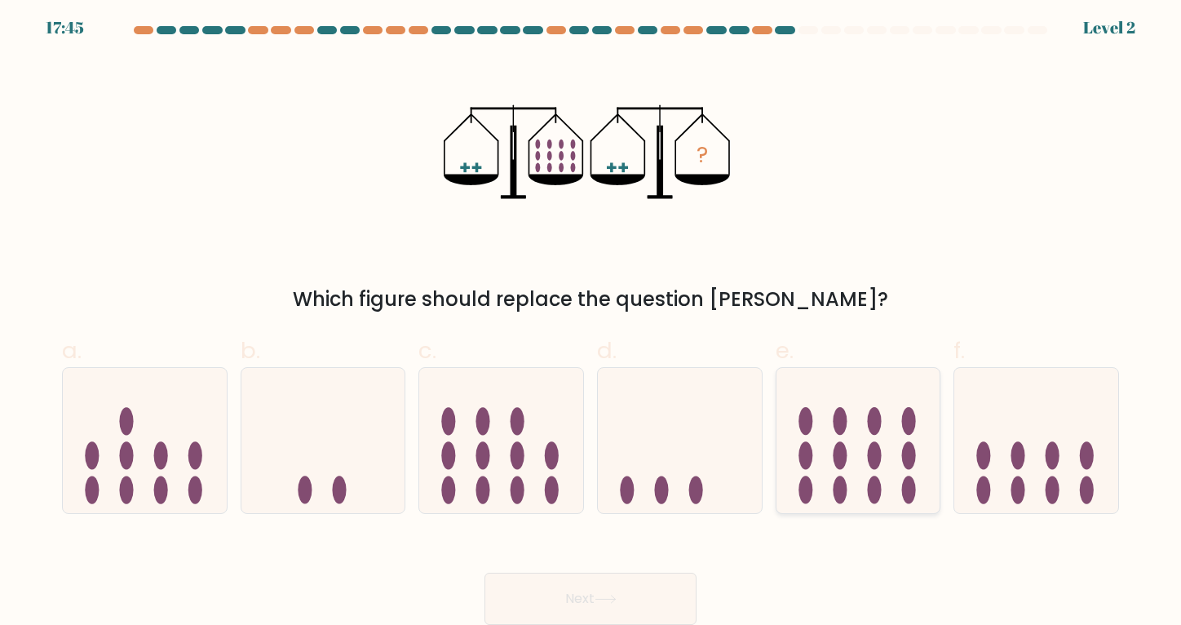
click at [825, 467] on icon at bounding box center [858, 440] width 164 height 135
click at [591, 319] on input "e." at bounding box center [590, 313] width 1 height 11
radio input "true"
click at [635, 590] on button "Next" at bounding box center [590, 599] width 212 height 52
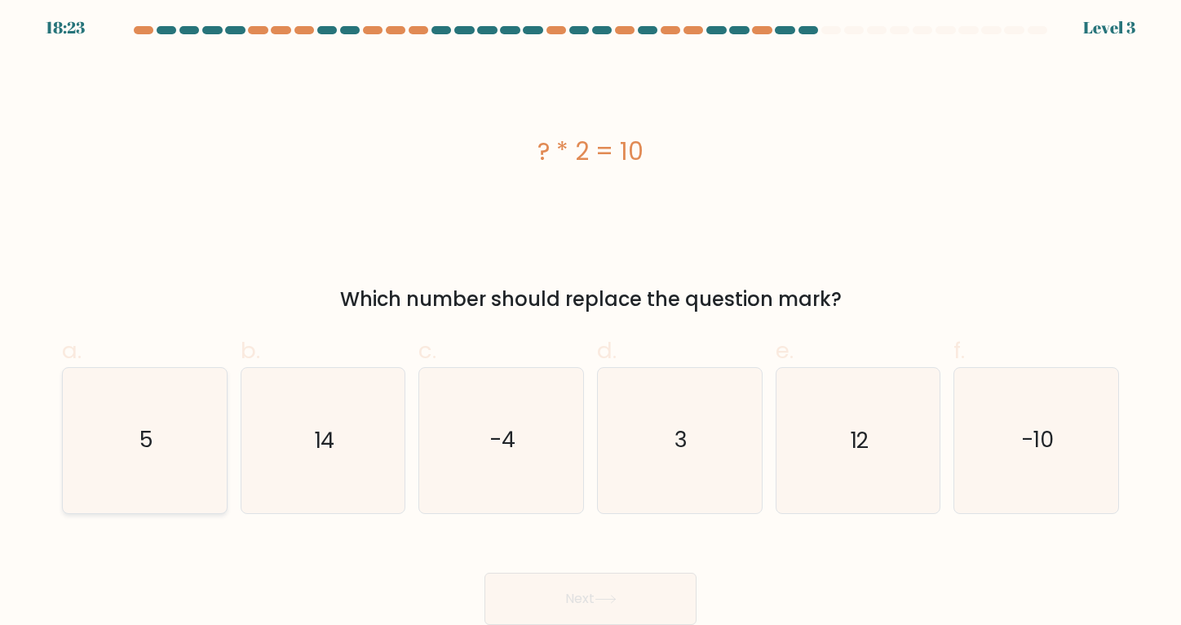
click at [217, 437] on icon "5" at bounding box center [145, 440] width 145 height 145
click at [590, 319] on input "a. 5" at bounding box center [590, 313] width 1 height 11
radio input "true"
click at [637, 608] on button "Next" at bounding box center [590, 599] width 212 height 52
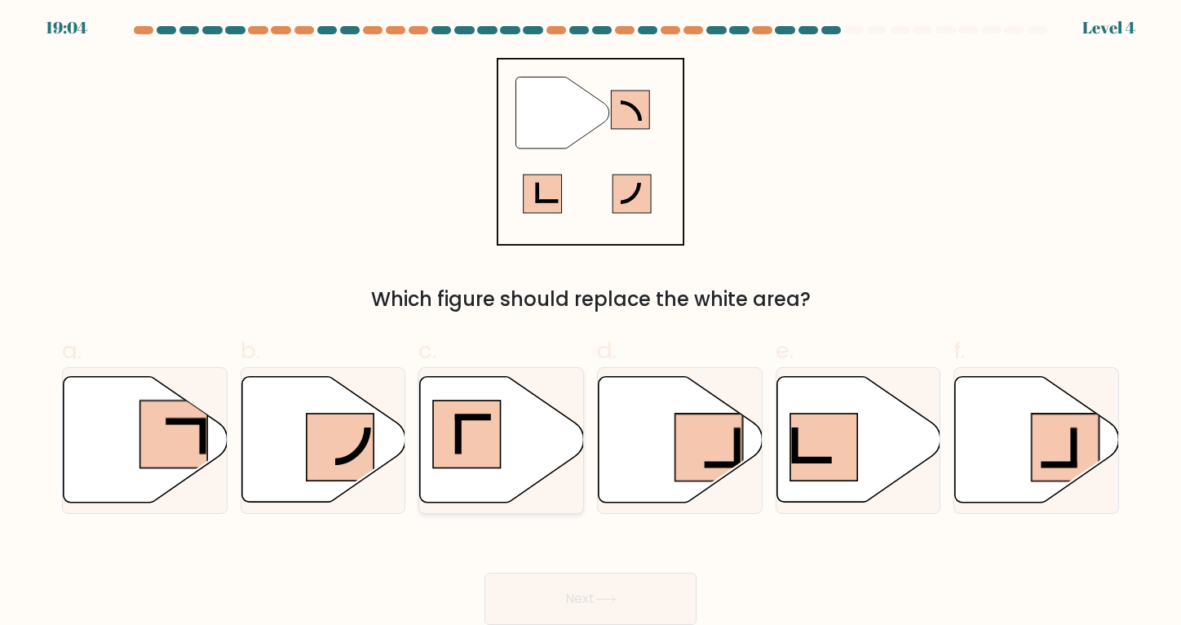
click at [470, 448] on rect at bounding box center [467, 434] width 68 height 68
click at [590, 319] on input "c." at bounding box center [590, 313] width 1 height 11
radio input "true"
click at [470, 448] on rect at bounding box center [467, 434] width 67 height 67
click at [590, 319] on input "c." at bounding box center [590, 313] width 1 height 11
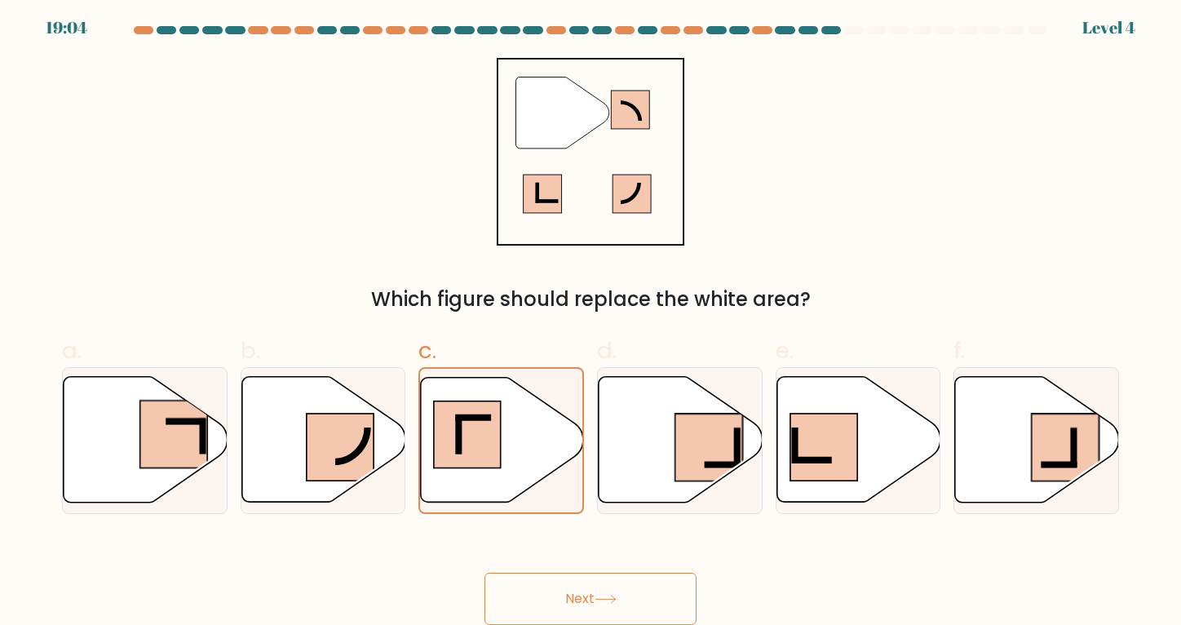
click at [630, 599] on button "Next" at bounding box center [590, 599] width 212 height 52
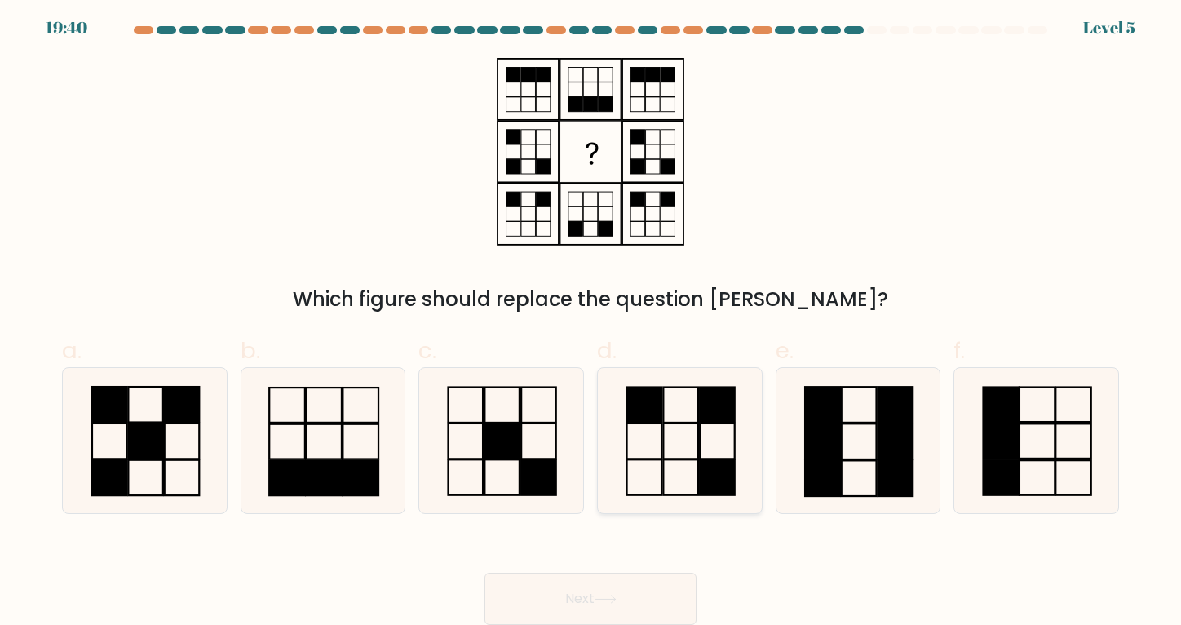
click at [679, 460] on icon at bounding box center [680, 440] width 145 height 145
click at [591, 319] on input "d." at bounding box center [590, 313] width 1 height 11
radio input "true"
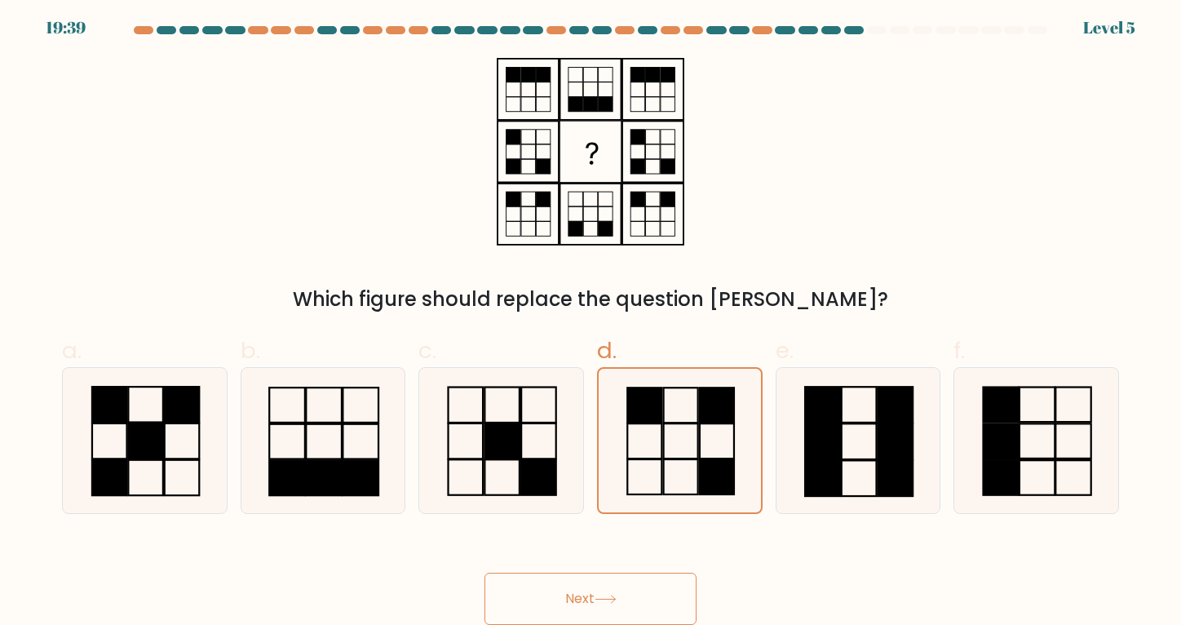
click at [653, 595] on button "Next" at bounding box center [590, 599] width 212 height 52
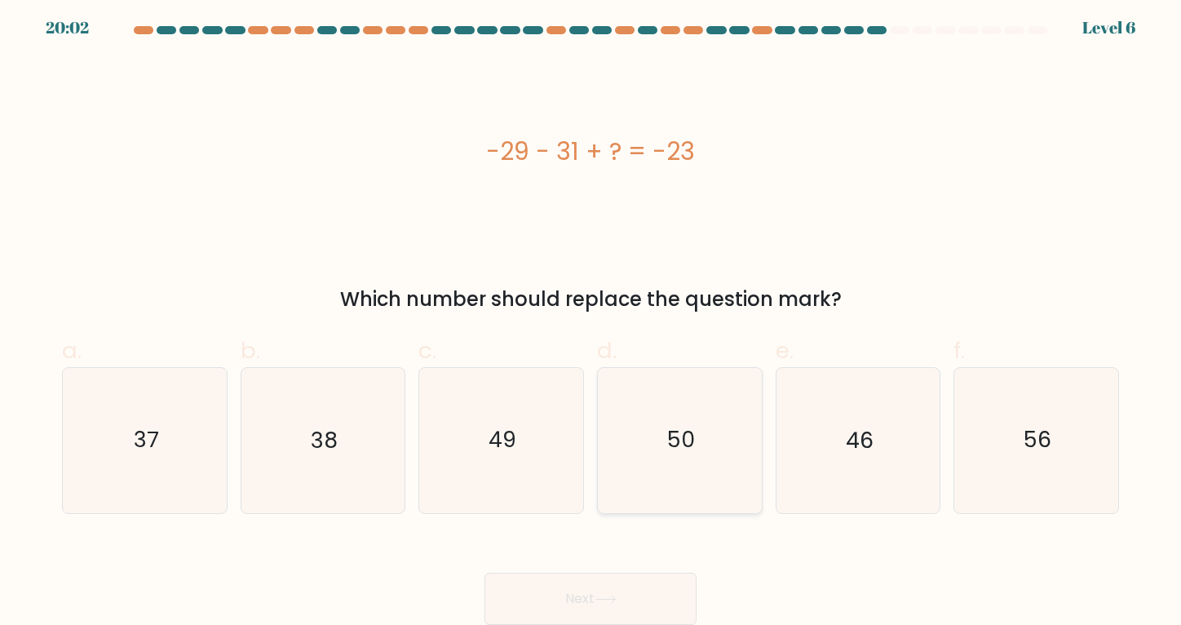
click at [736, 456] on icon "50" at bounding box center [680, 440] width 145 height 145
click at [591, 319] on input "d. 50" at bounding box center [590, 313] width 1 height 11
radio input "true"
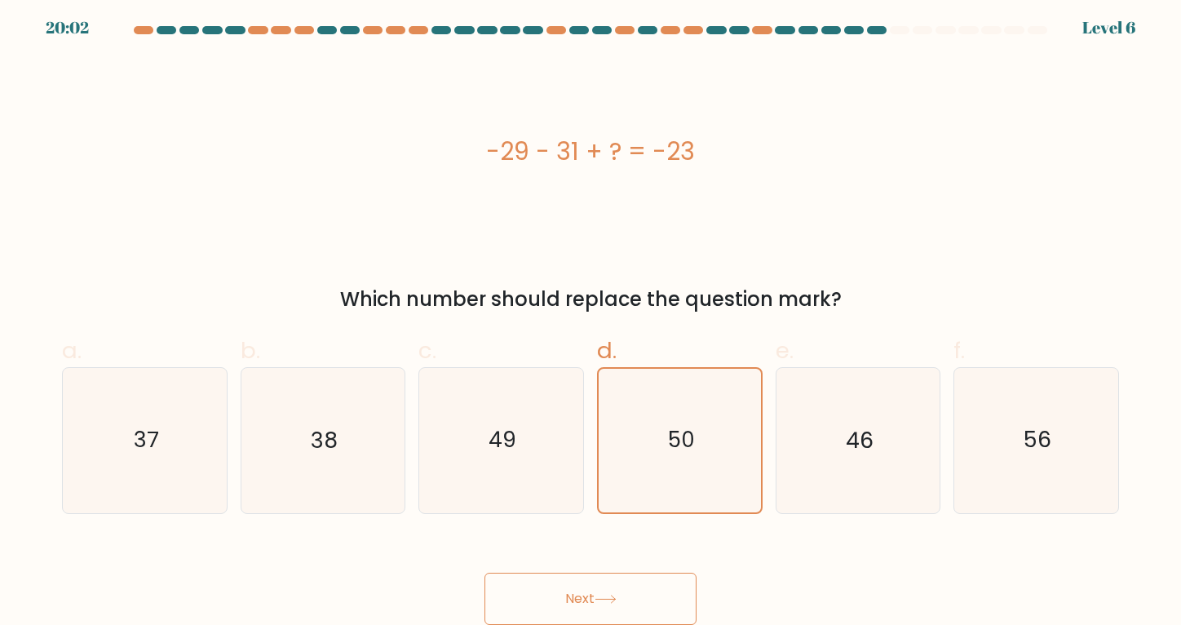
click at [658, 590] on button "Next" at bounding box center [590, 599] width 212 height 52
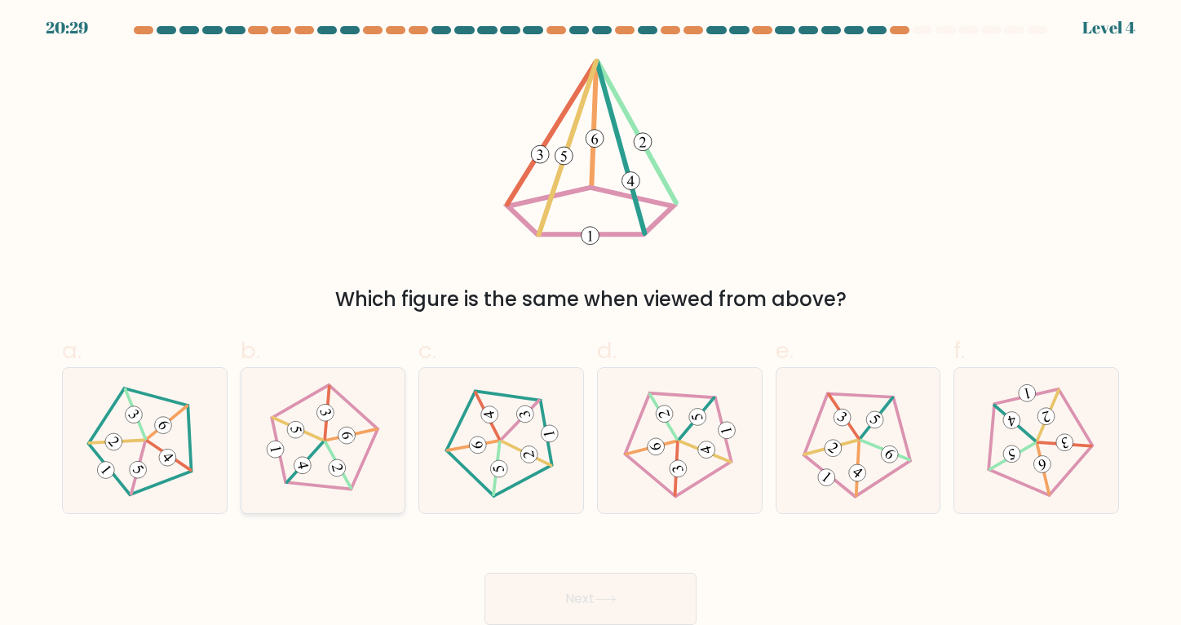
click at [325, 431] on icon at bounding box center [323, 440] width 116 height 116
click at [590, 319] on input "b." at bounding box center [590, 313] width 1 height 11
radio input "true"
click at [648, 611] on button "Next" at bounding box center [590, 599] width 212 height 52
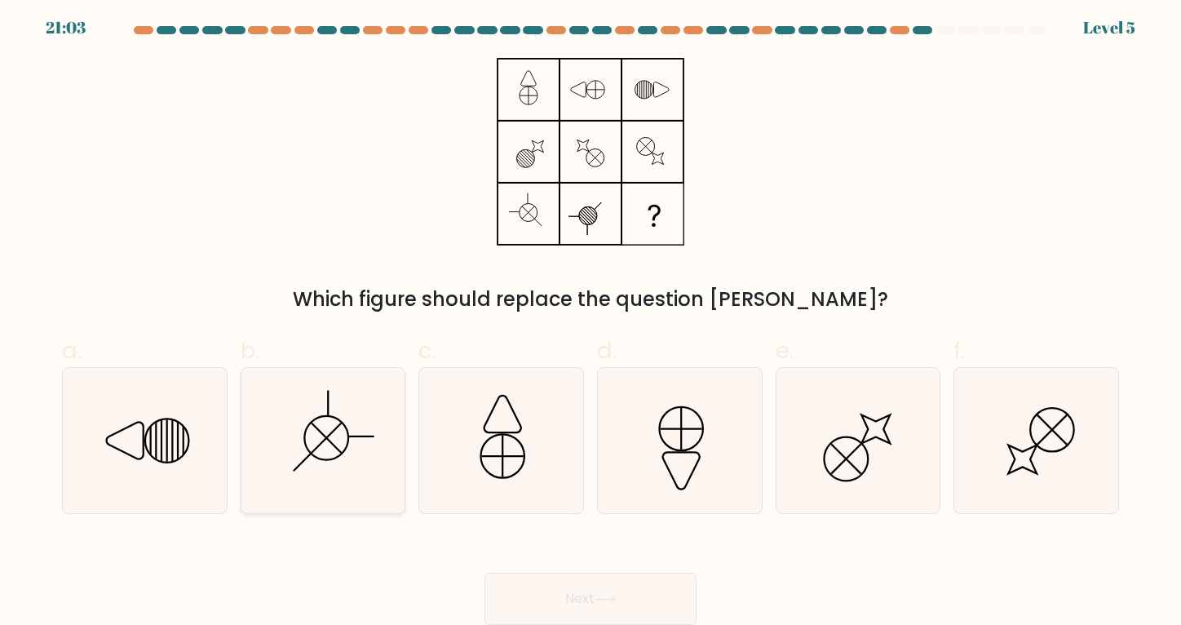
click at [356, 439] on icon at bounding box center [322, 440] width 145 height 145
click at [590, 319] on input "b." at bounding box center [590, 313] width 1 height 11
radio input "true"
click at [356, 439] on icon at bounding box center [323, 441] width 144 height 144
click at [590, 319] on input "b." at bounding box center [590, 313] width 1 height 11
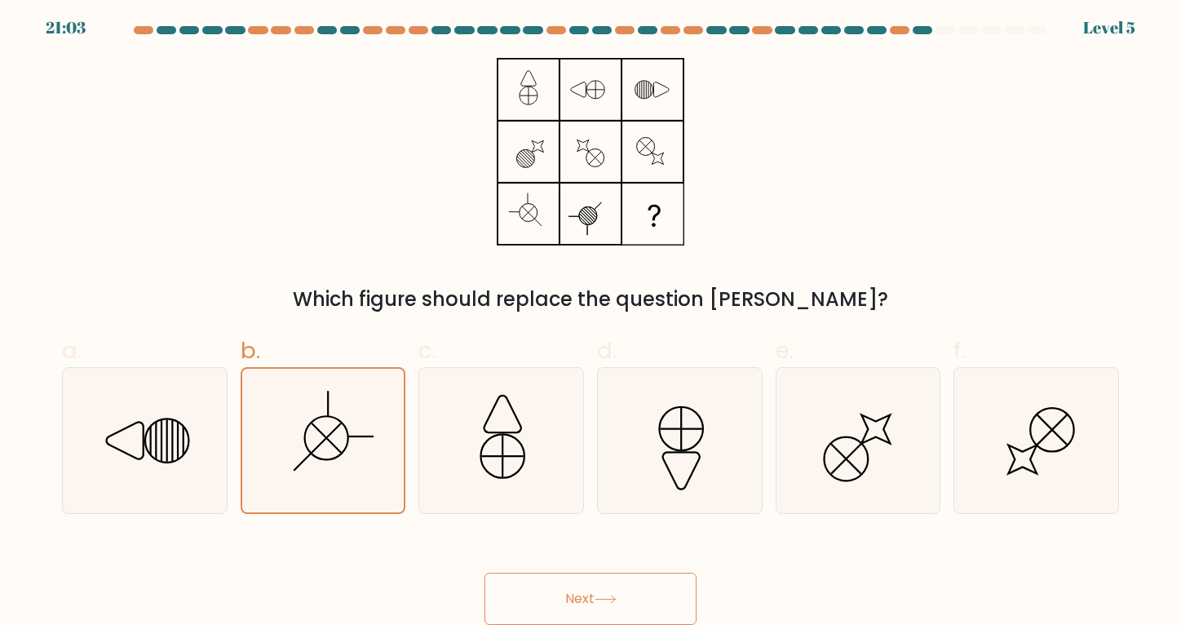
click at [659, 597] on button "Next" at bounding box center [590, 599] width 212 height 52
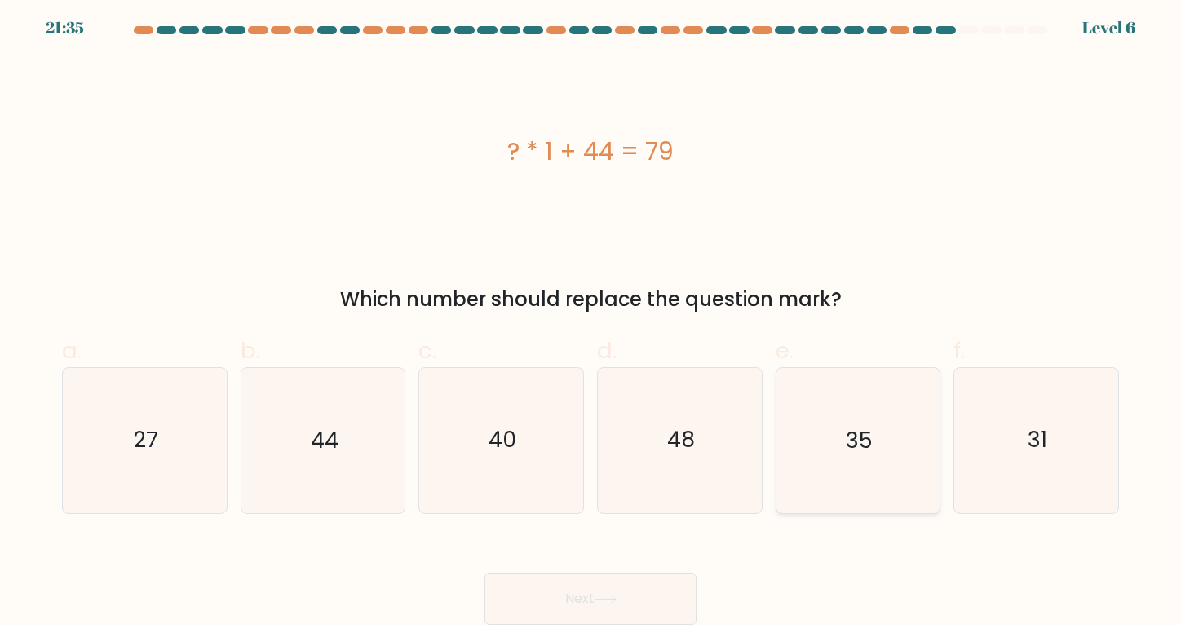
click at [845, 449] on icon "35" at bounding box center [857, 440] width 145 height 145
click at [591, 319] on input "e. 35" at bounding box center [590, 313] width 1 height 11
radio input "true"
click at [599, 593] on button "Next" at bounding box center [590, 599] width 212 height 52
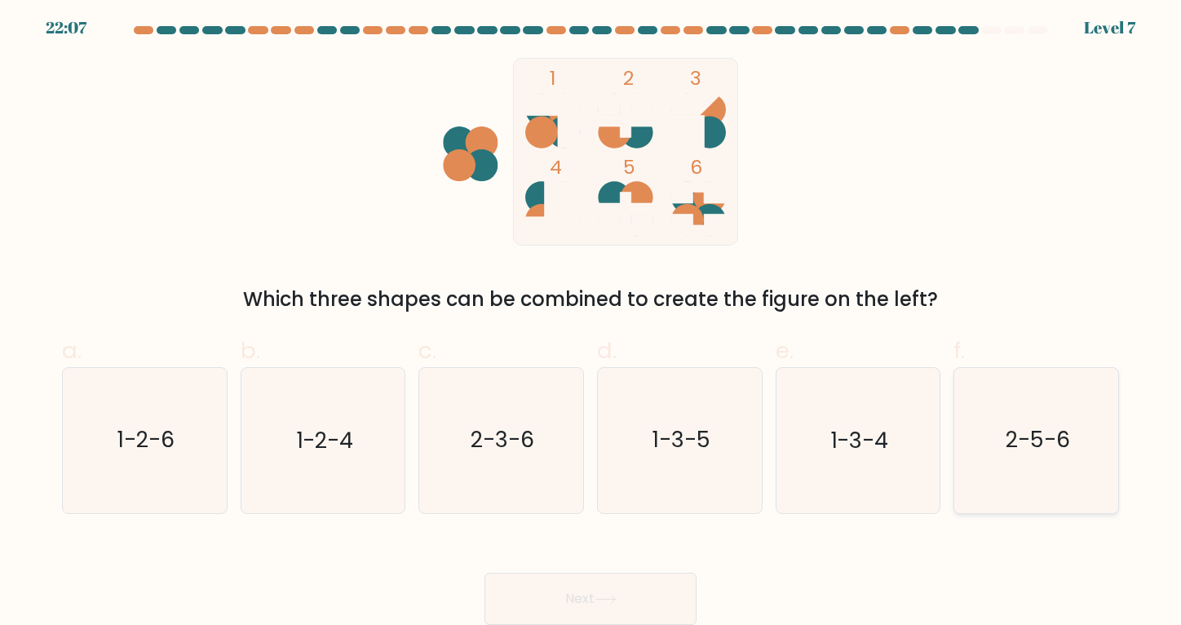
click at [1028, 461] on icon "2-5-6" at bounding box center [1036, 440] width 145 height 145
click at [591, 319] on input "f. 2-5-6" at bounding box center [590, 313] width 1 height 11
radio input "true"
click at [570, 588] on button "Next" at bounding box center [590, 599] width 212 height 52
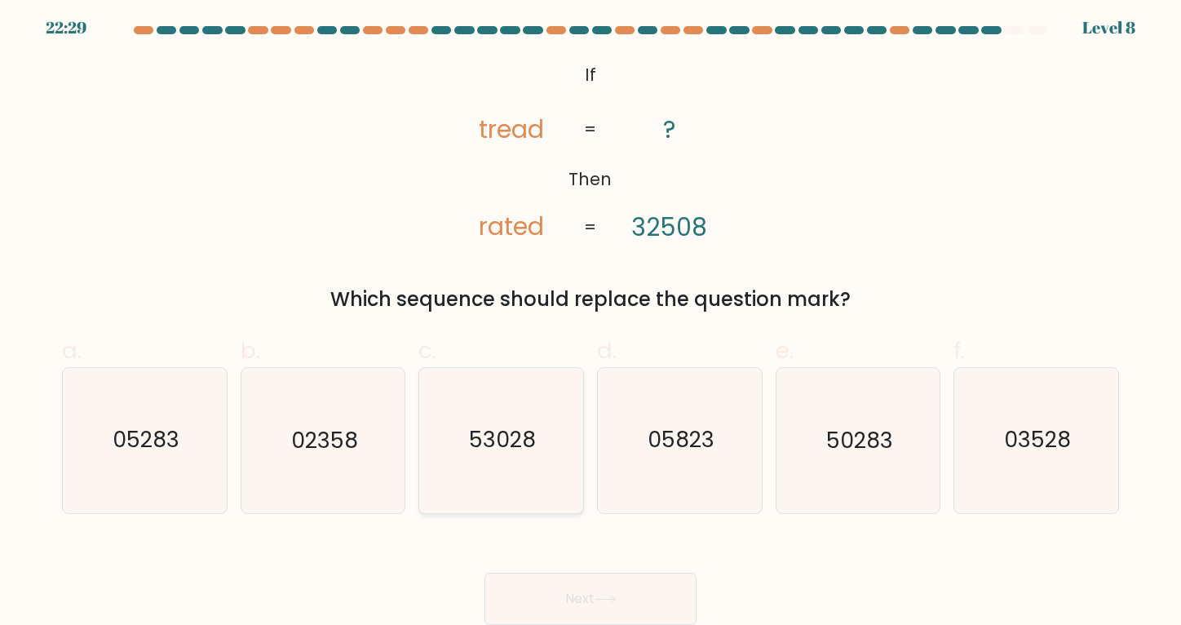
click at [513, 457] on icon "53028" at bounding box center [501, 440] width 145 height 145
click at [590, 319] on input "c. 53028" at bounding box center [590, 313] width 1 height 11
radio input "true"
click at [591, 593] on button "Next" at bounding box center [590, 599] width 212 height 52
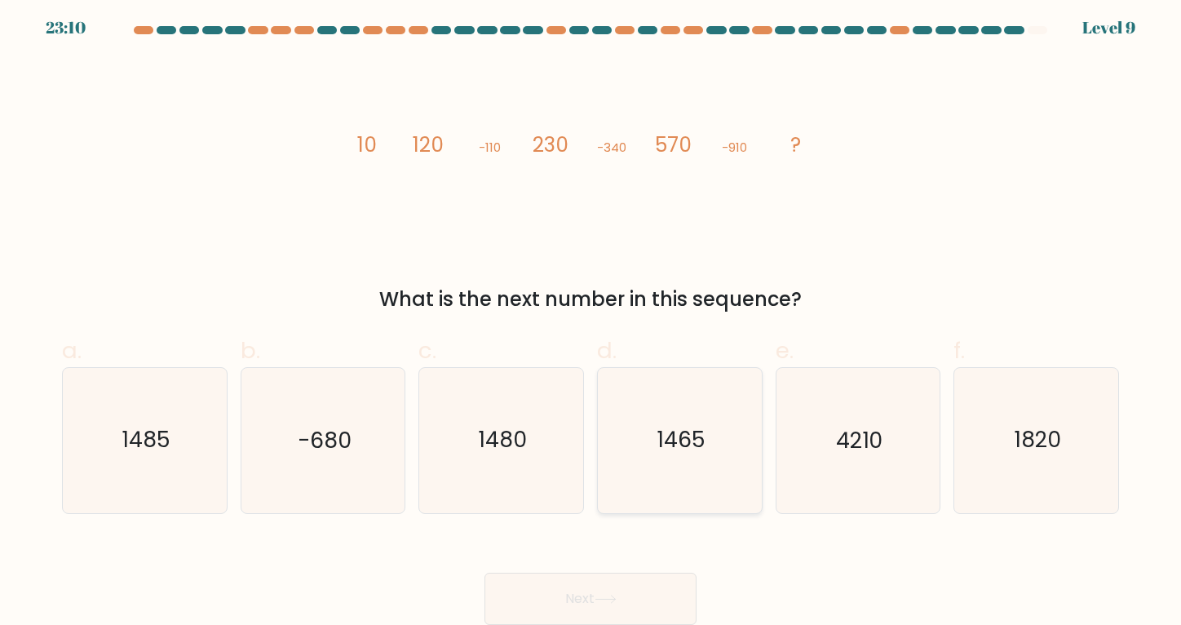
click at [705, 441] on icon "1465" at bounding box center [680, 440] width 145 height 145
click at [591, 319] on input "d. 1465" at bounding box center [590, 313] width 1 height 11
radio input "true"
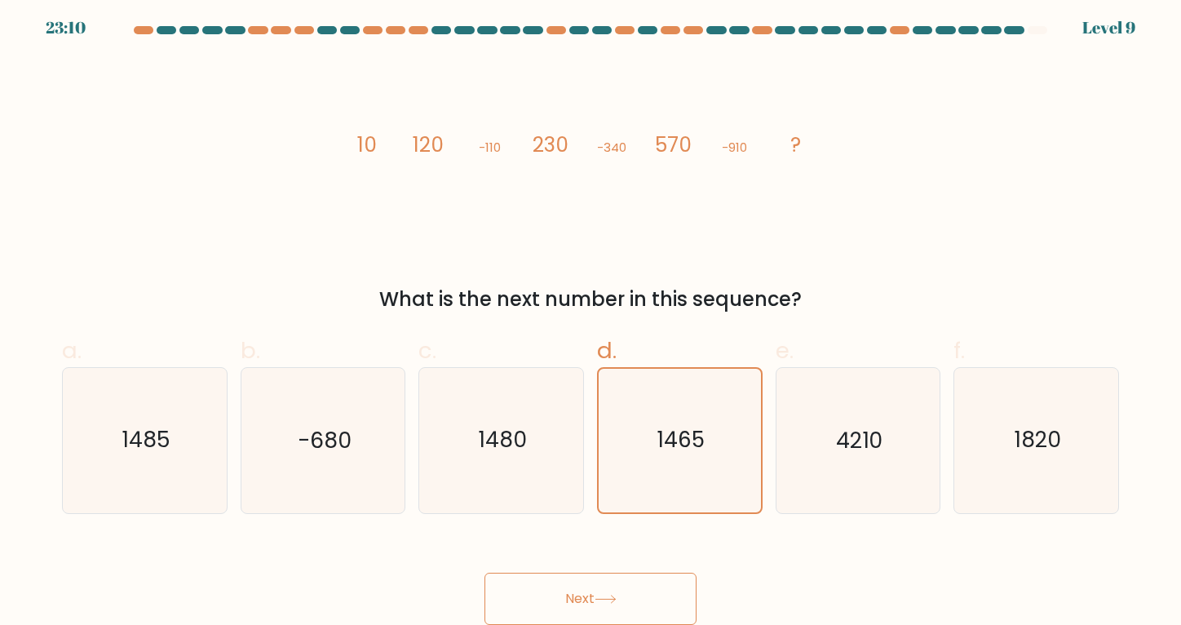
click at [582, 594] on button "Next" at bounding box center [590, 599] width 212 height 52
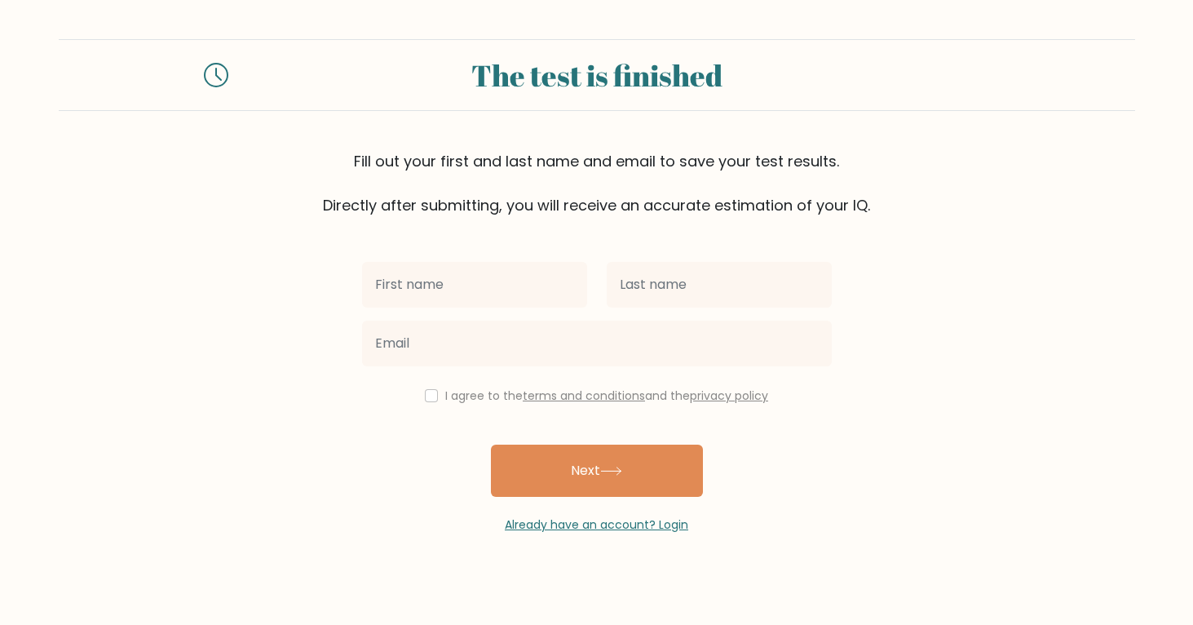
click at [480, 287] on input "text" at bounding box center [474, 285] width 225 height 46
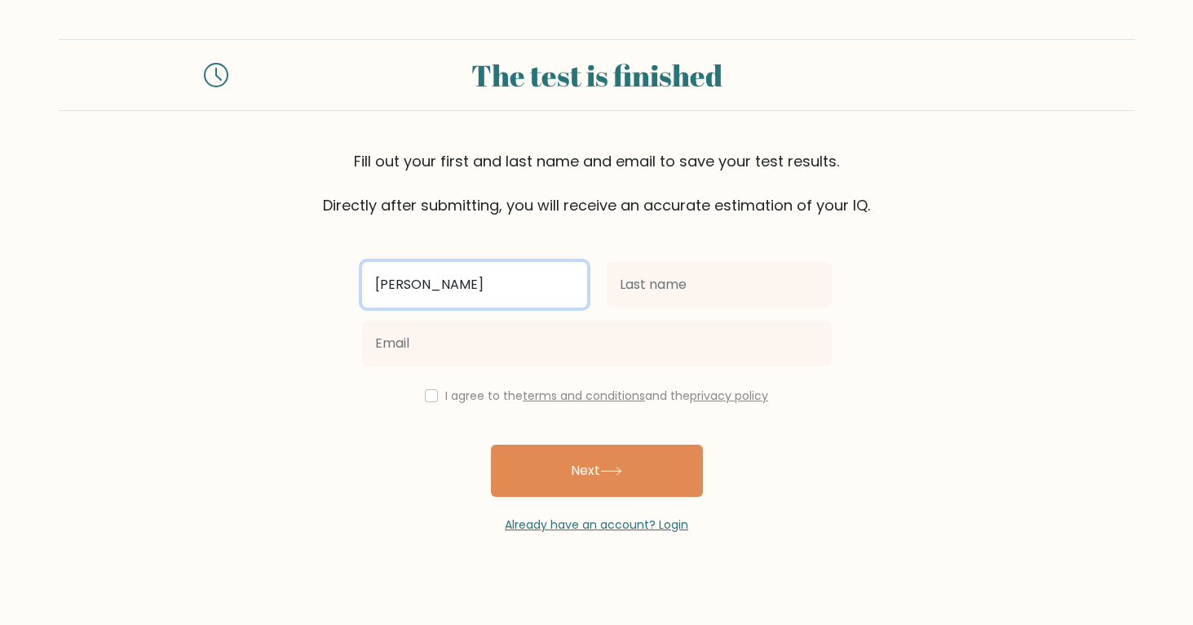
type input "Mary"
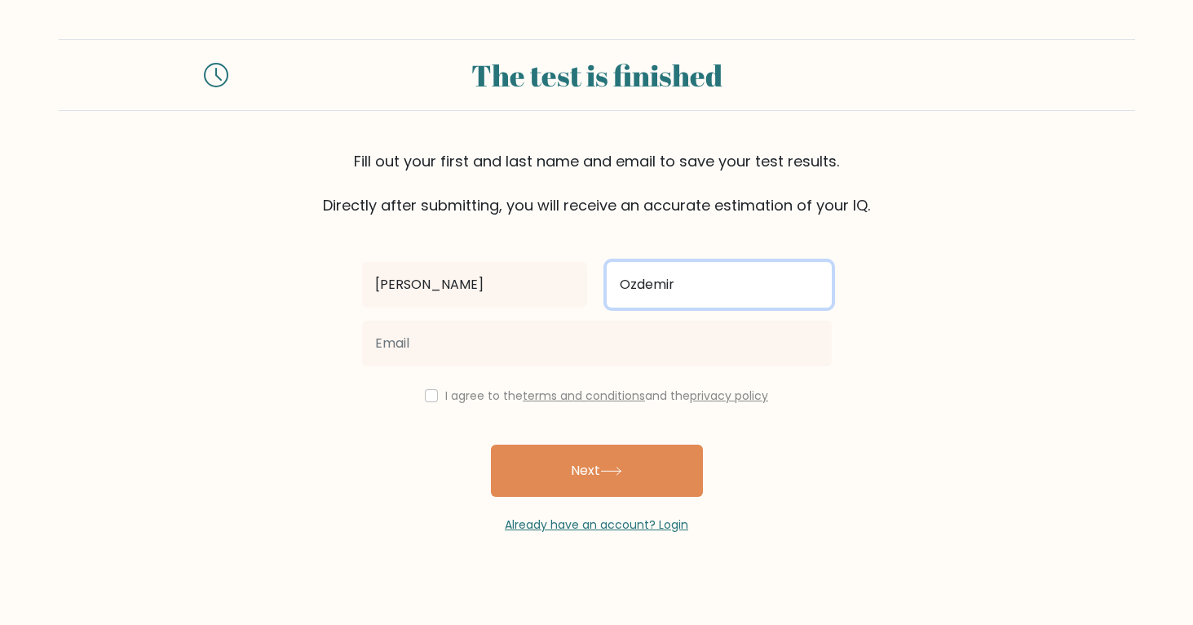
type input "Ozdemir"
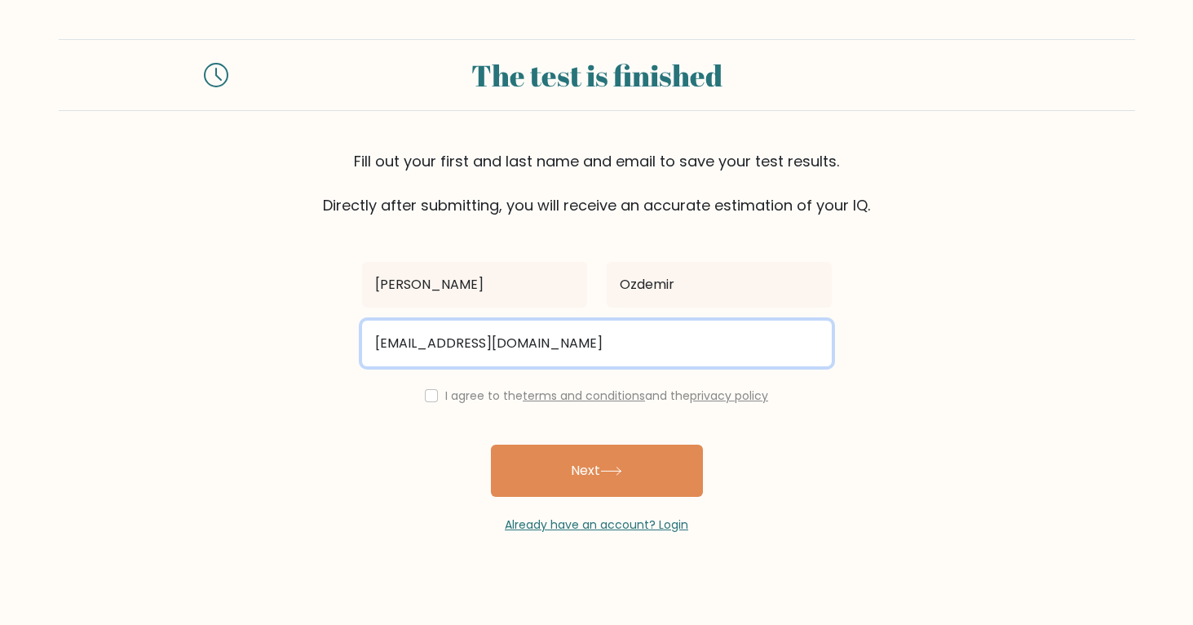
type input "mjsabuya@gmail.com"
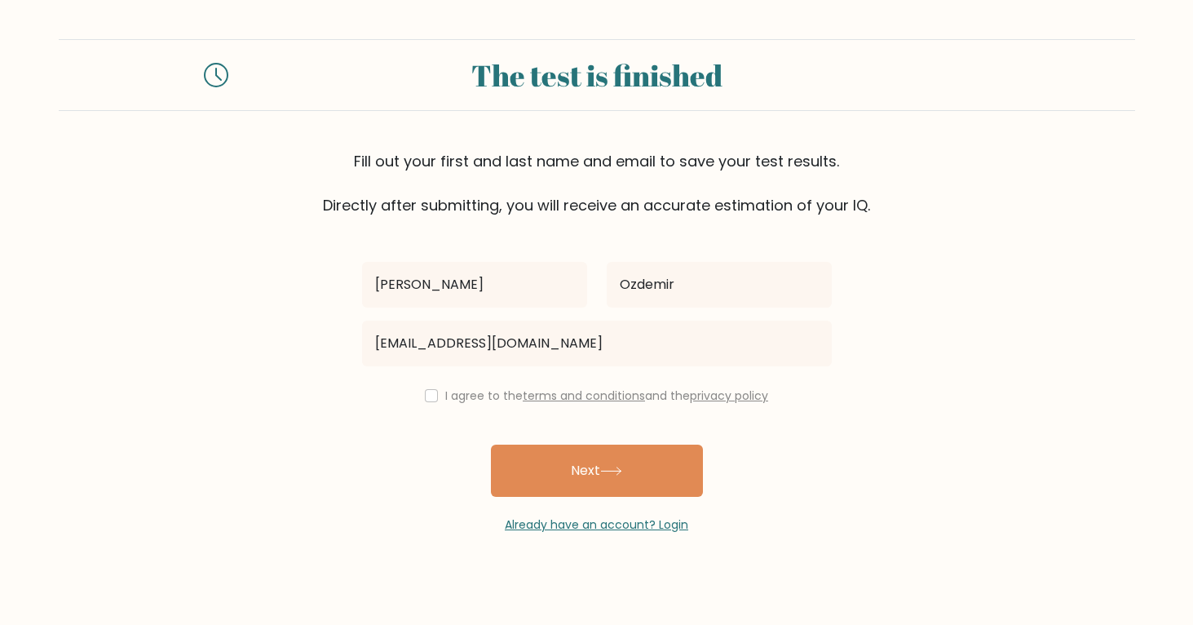
click at [425, 396] on input "checkbox" at bounding box center [431, 395] width 13 height 13
checkbox input "true"
click at [641, 478] on button "Next" at bounding box center [597, 470] width 212 height 52
click at [642, 478] on div "Mary Ozdemir mjsabuya@gmail.com I agree to the terms and conditions and the pri…" at bounding box center [596, 374] width 489 height 317
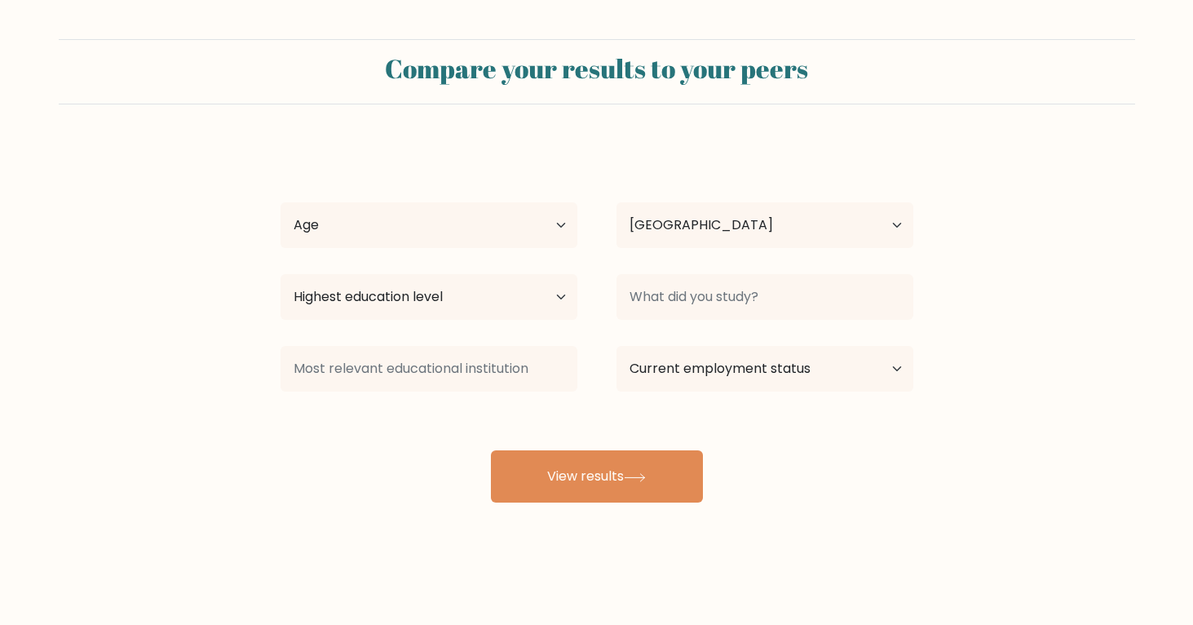
select select "TR"
select select "35_44"
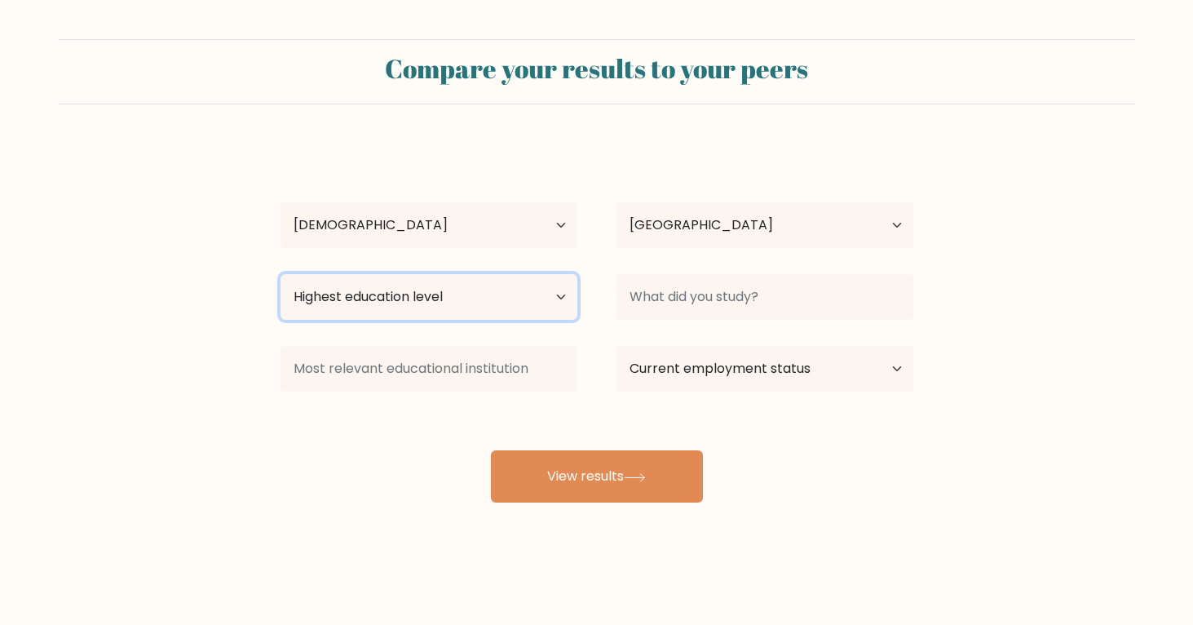
select select "bachelors_degree"
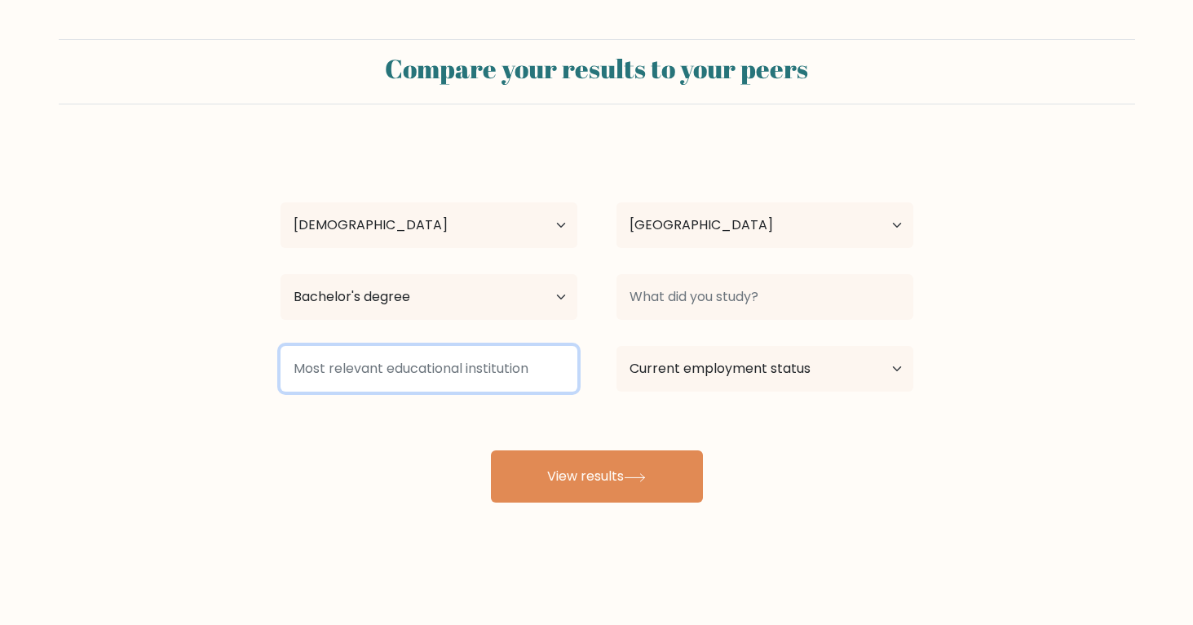
click at [487, 369] on input at bounding box center [429, 369] width 297 height 46
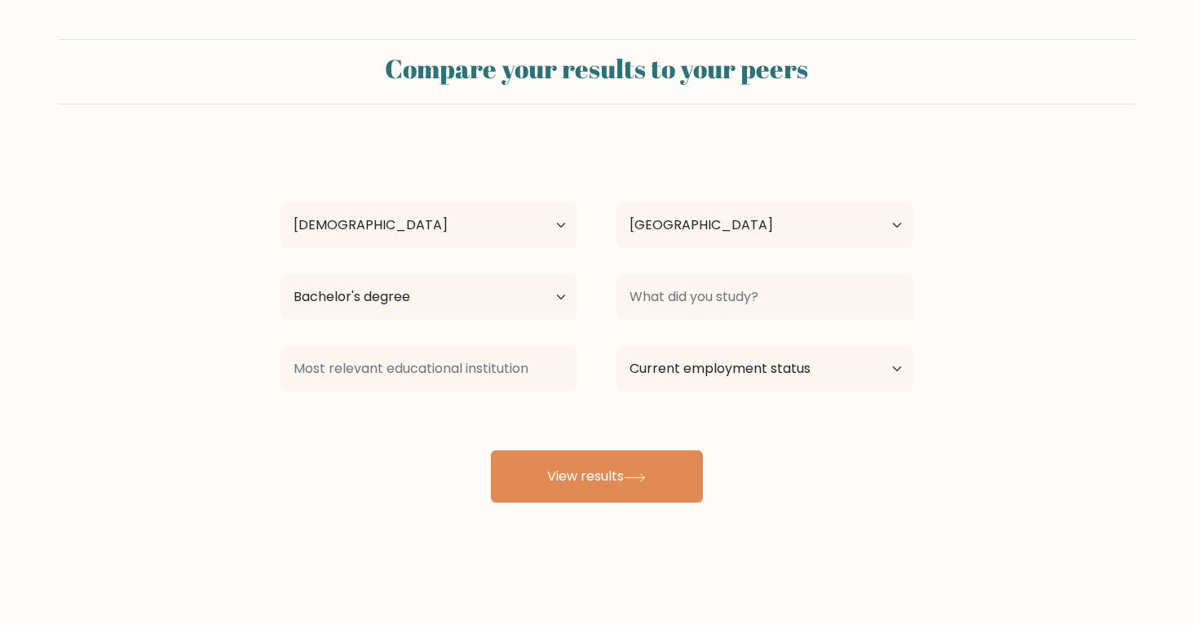
click at [375, 455] on div "[PERSON_NAME] Age Under [DEMOGRAPHIC_DATA] [DEMOGRAPHIC_DATA] [DEMOGRAPHIC_DATA…" at bounding box center [597, 323] width 652 height 359
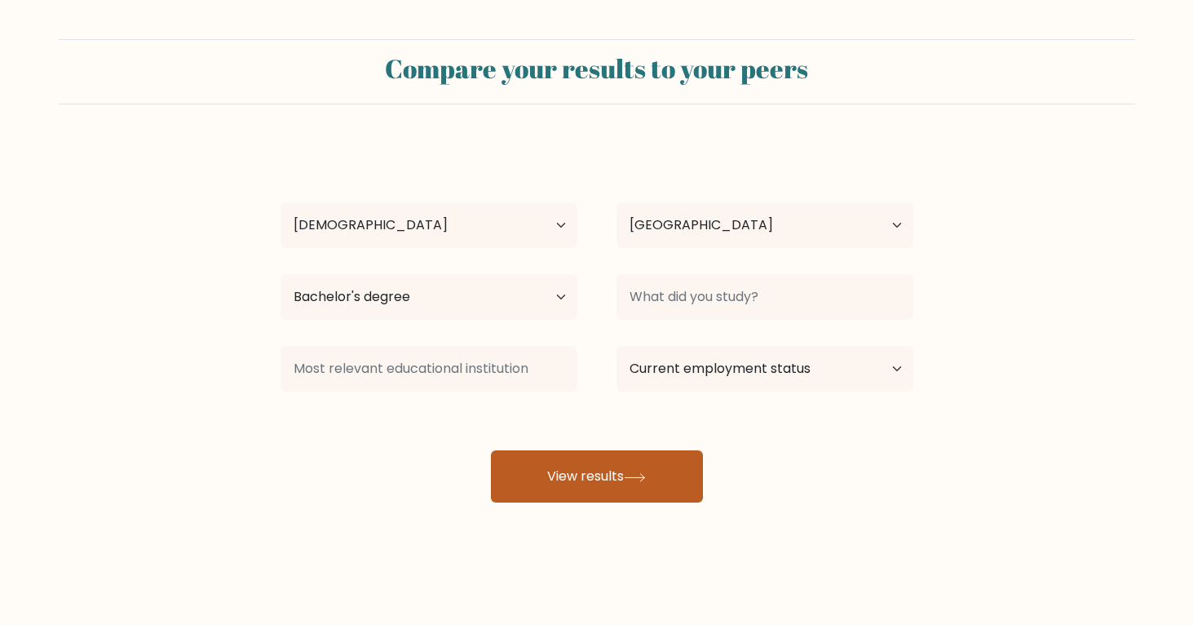
click at [669, 475] on button "View results" at bounding box center [597, 476] width 212 height 52
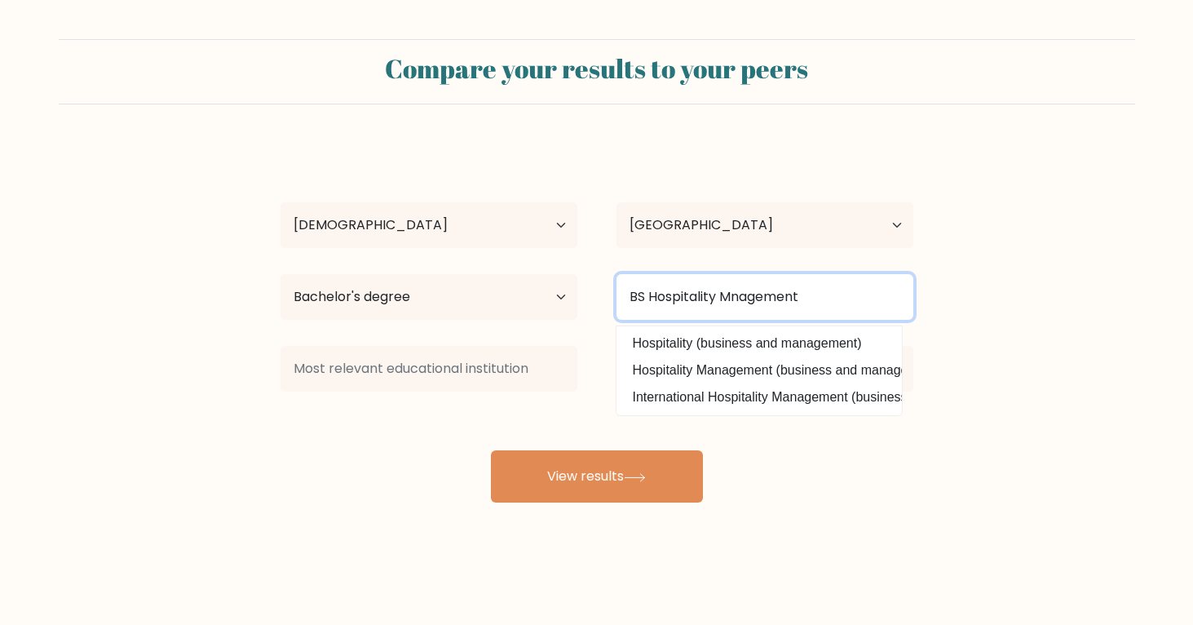
type input "BS Hospitality Mnagement"
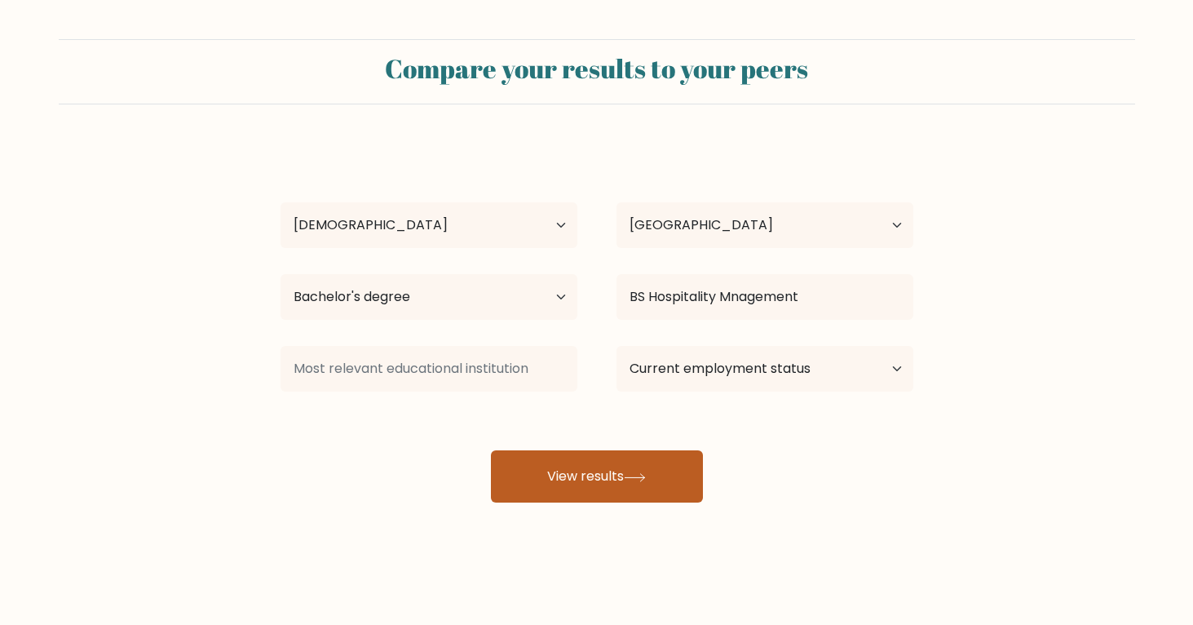
click at [646, 482] on icon at bounding box center [635, 477] width 22 height 9
click at [665, 483] on button "View results" at bounding box center [597, 476] width 212 height 52
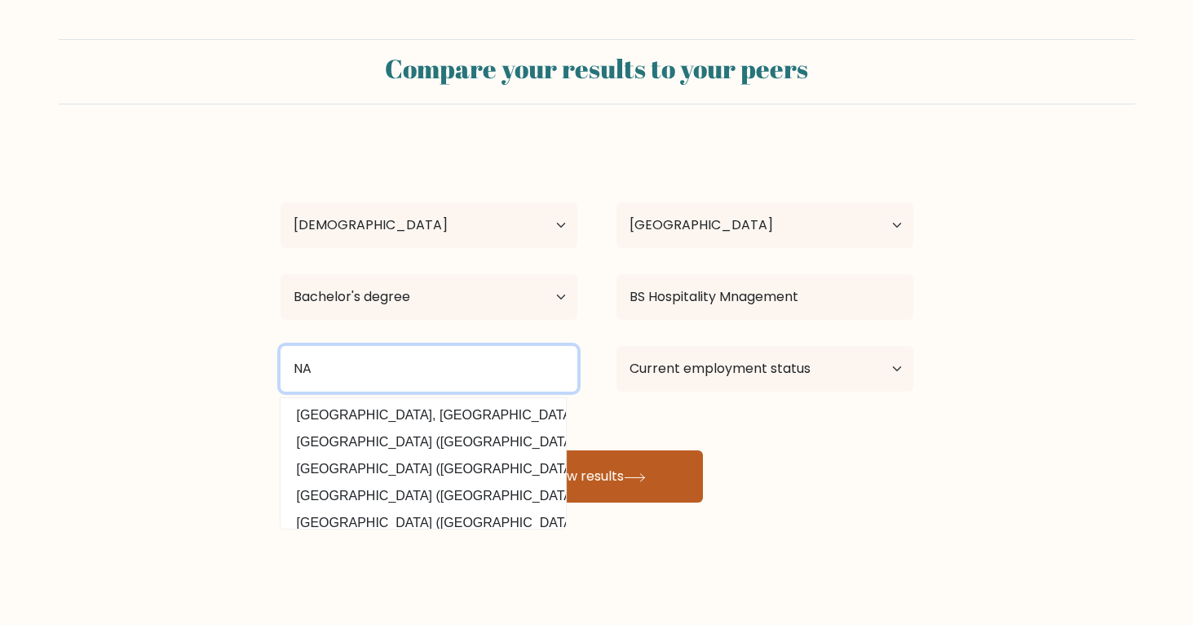
type input "NA"
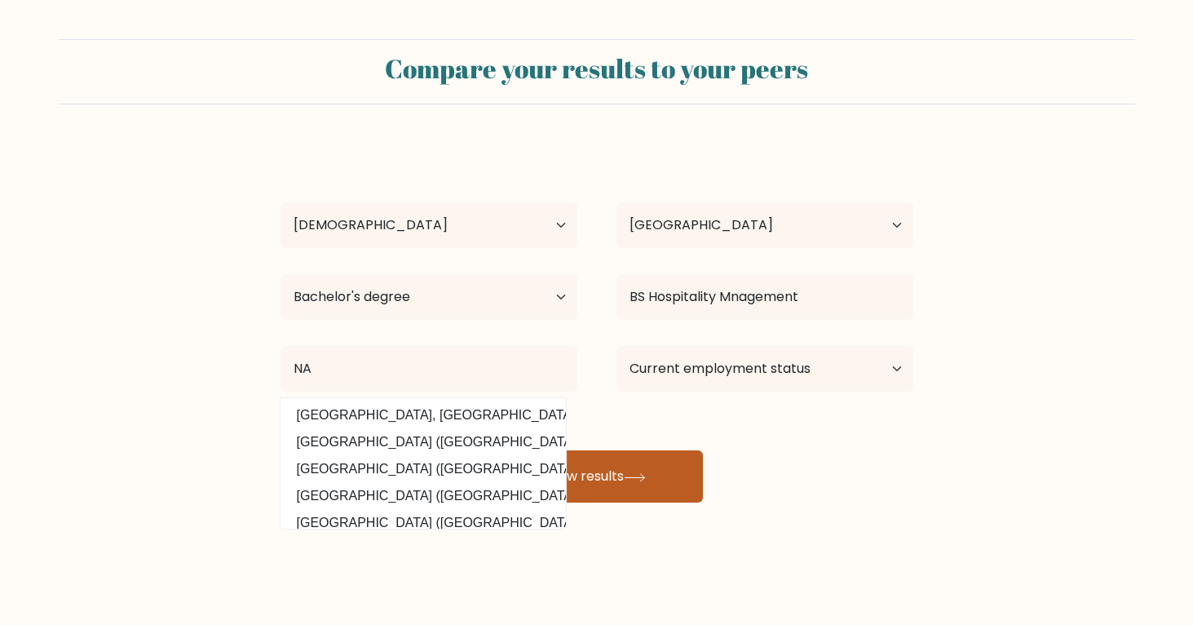
click at [643, 489] on button "View results" at bounding box center [597, 476] width 212 height 52
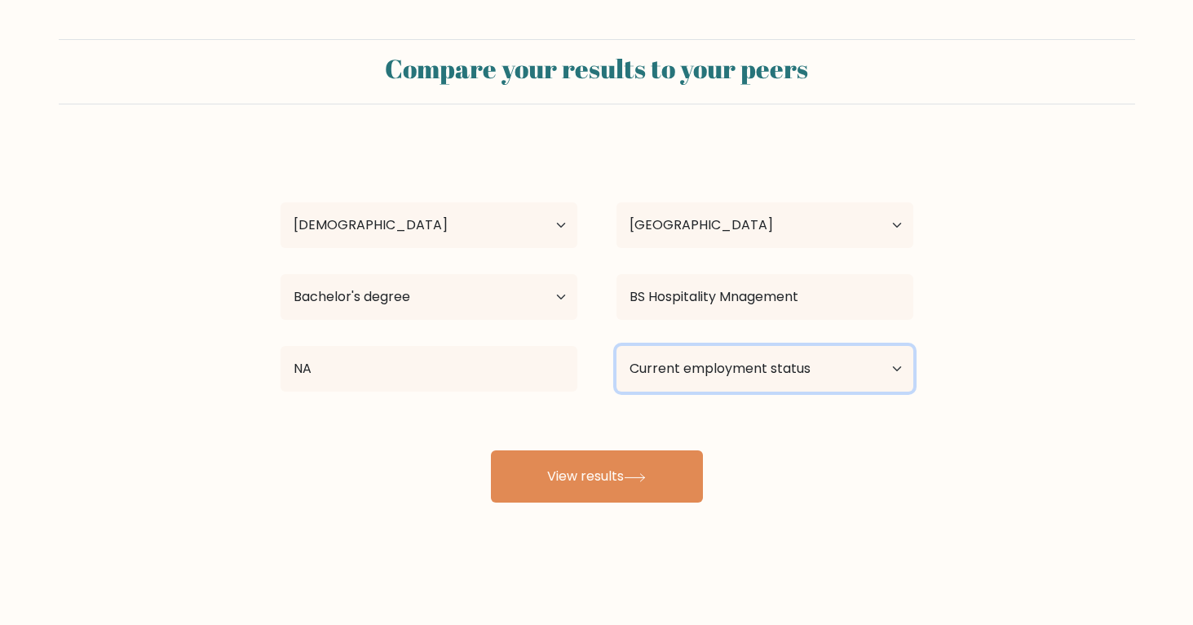
select select "other"
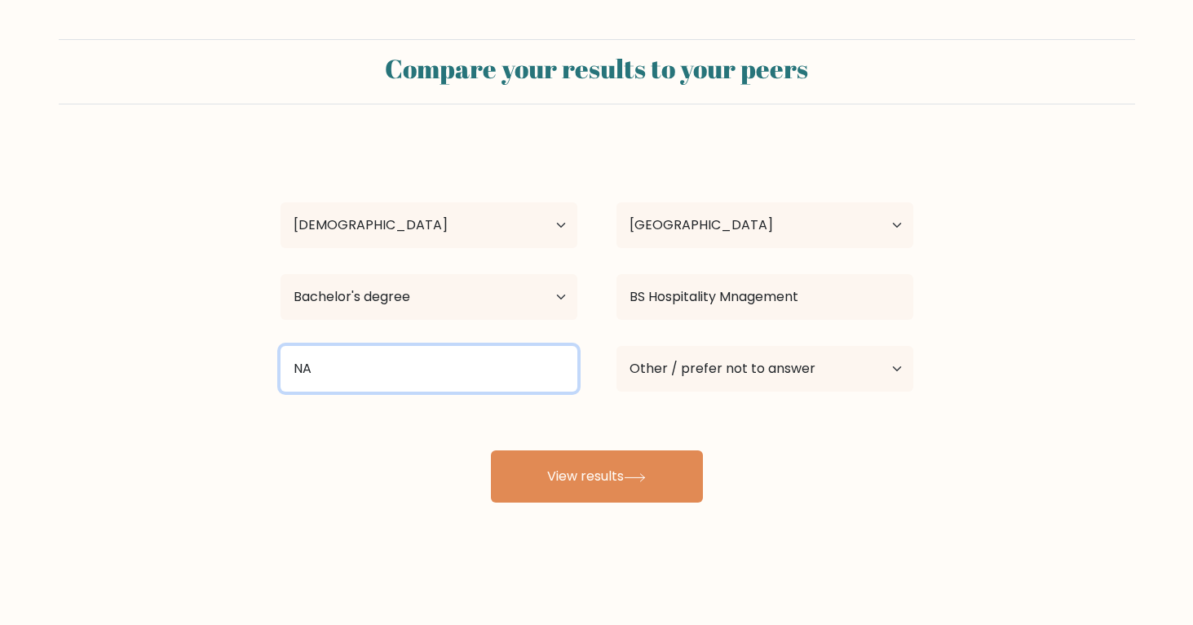
click at [483, 374] on input "NA" at bounding box center [429, 369] width 297 height 46
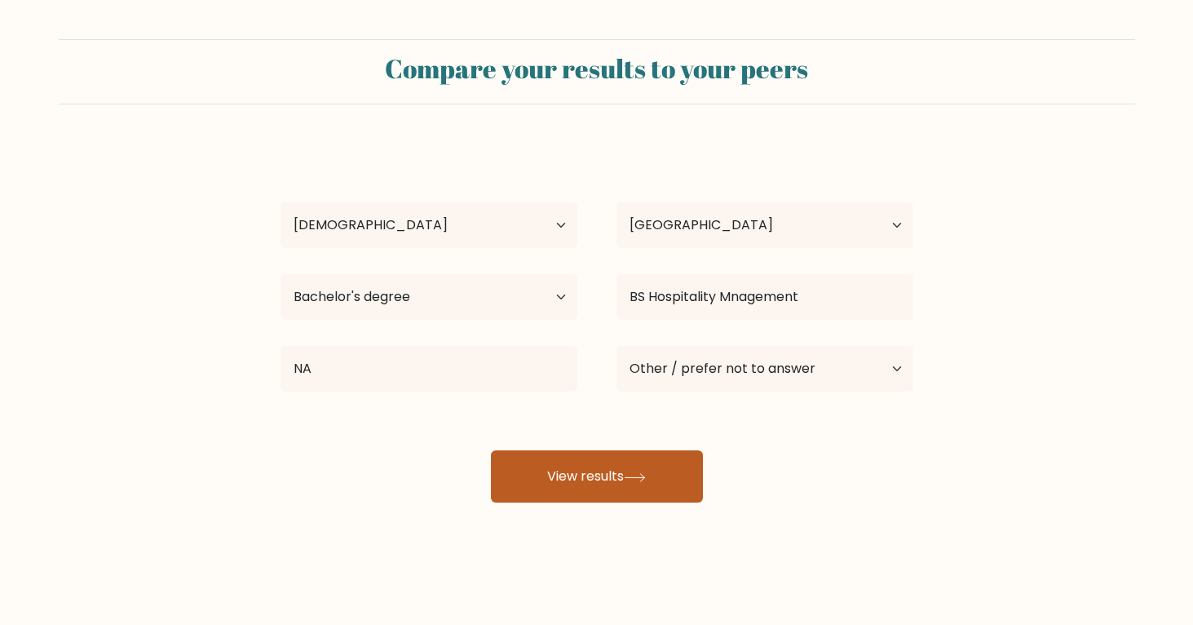
click at [612, 500] on button "View results" at bounding box center [597, 476] width 212 height 52
